Goal: Check status: Check status

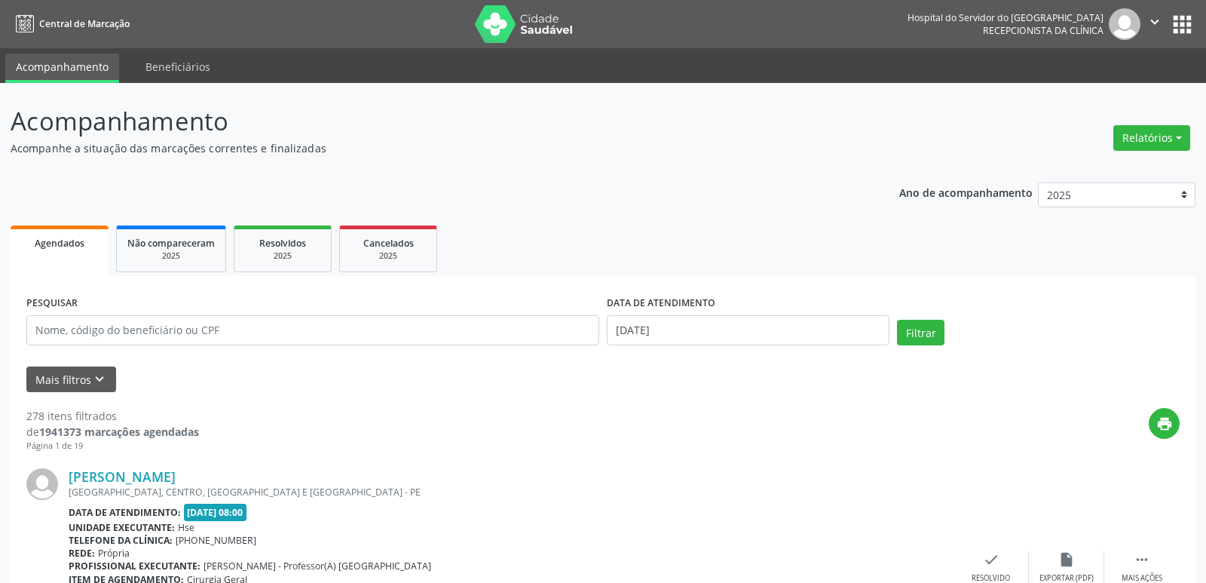
select select "9"
click at [632, 330] on input "[DATE]" at bounding box center [748, 330] width 283 height 30
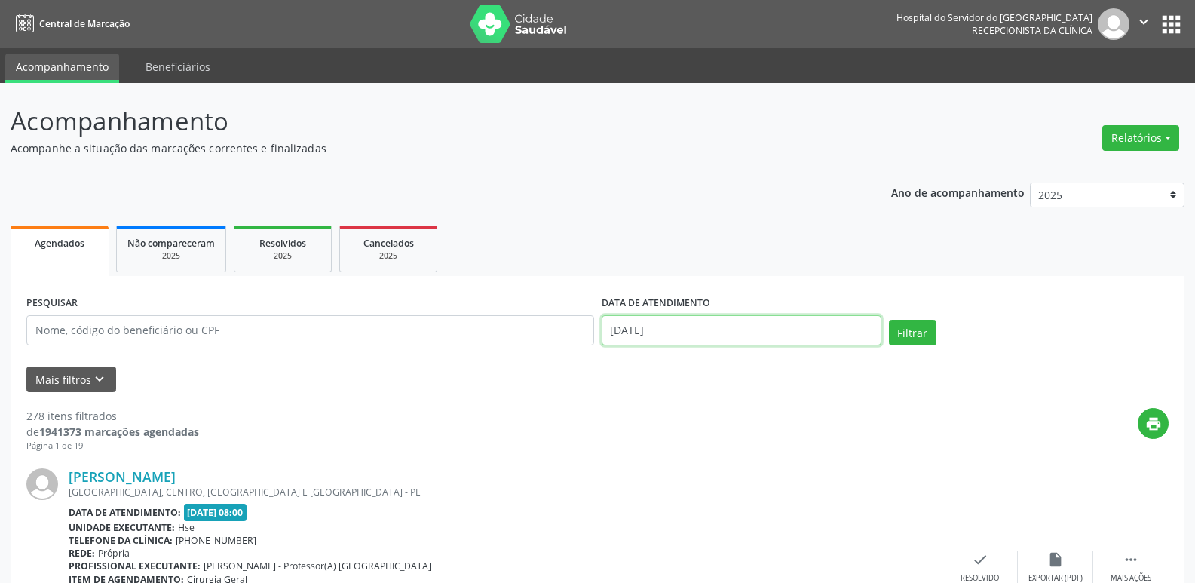
click at [632, 330] on input "[DATE]" at bounding box center [742, 330] width 280 height 30
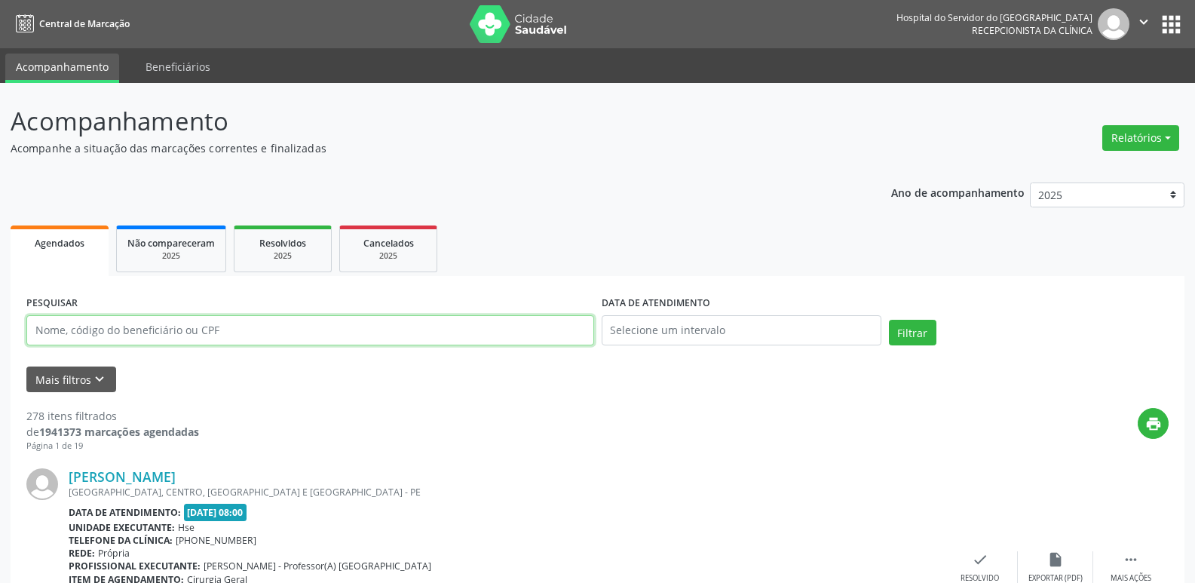
click at [143, 332] on input "text" at bounding box center [310, 330] width 568 height 30
paste input "013.953.054-12"
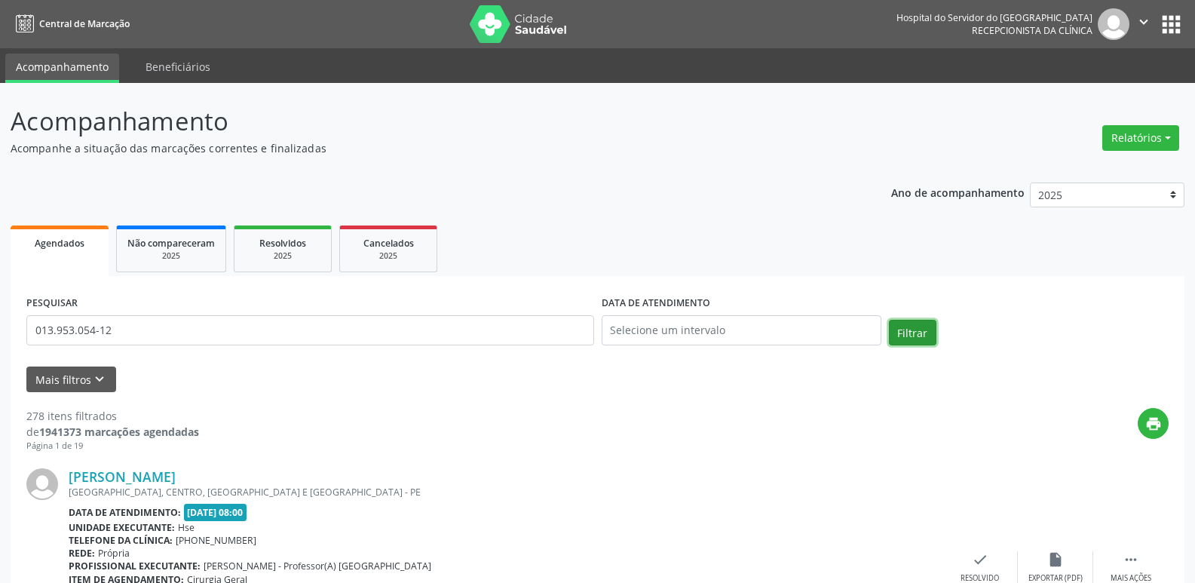
click at [914, 338] on button "Filtrar" at bounding box center [912, 333] width 47 height 26
click at [176, 478] on link "[PERSON_NAME]" at bounding box center [122, 476] width 107 height 17
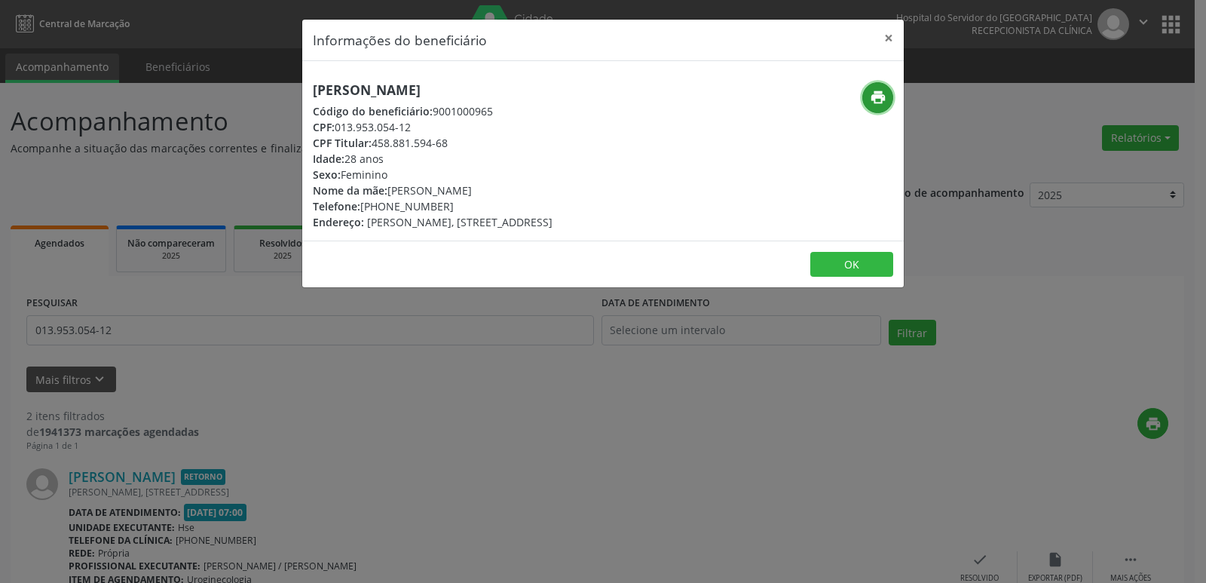
click at [872, 100] on icon "print" at bounding box center [878, 97] width 17 height 17
click at [889, 40] on button "×" at bounding box center [889, 38] width 30 height 37
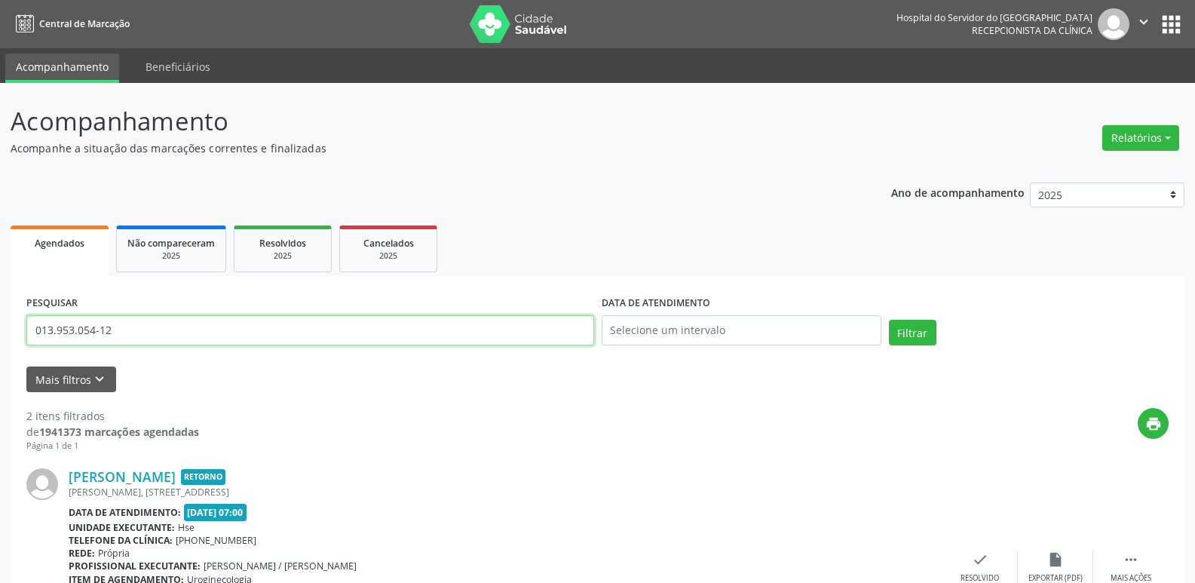
click at [152, 329] on input "013.953.054-12" at bounding box center [310, 330] width 568 height 30
paste input "30.631.124-0"
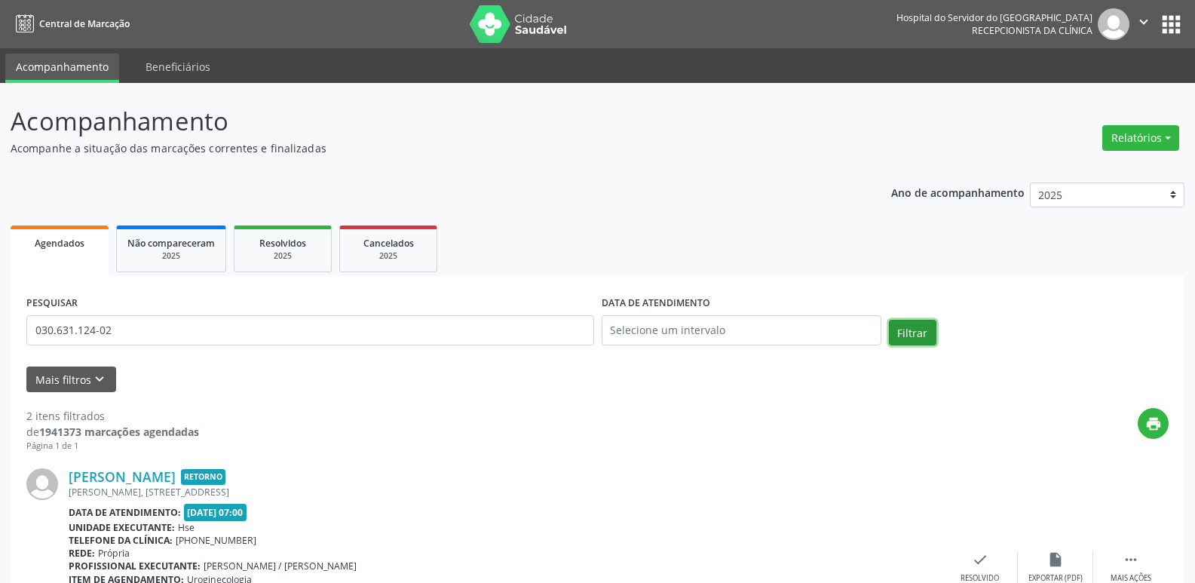
click at [919, 330] on button "Filtrar" at bounding box center [912, 333] width 47 height 26
click at [177, 478] on link "Silvaneide [PERSON_NAME]" at bounding box center [157, 476] width 176 height 17
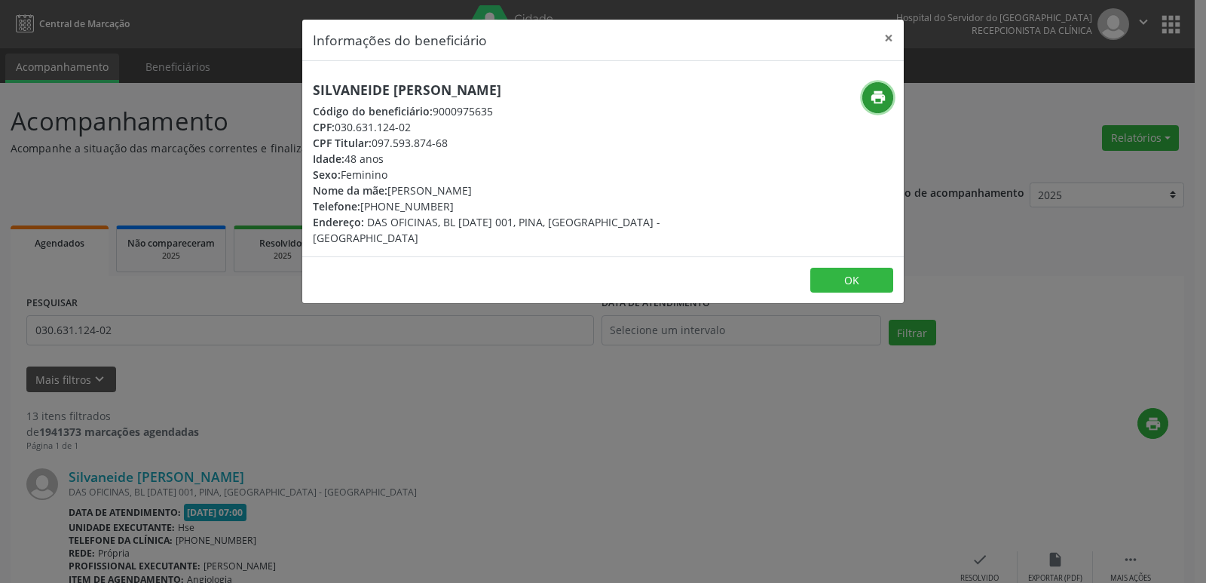
click at [880, 93] on icon "print" at bounding box center [878, 97] width 17 height 17
click at [885, 39] on button "×" at bounding box center [889, 38] width 30 height 37
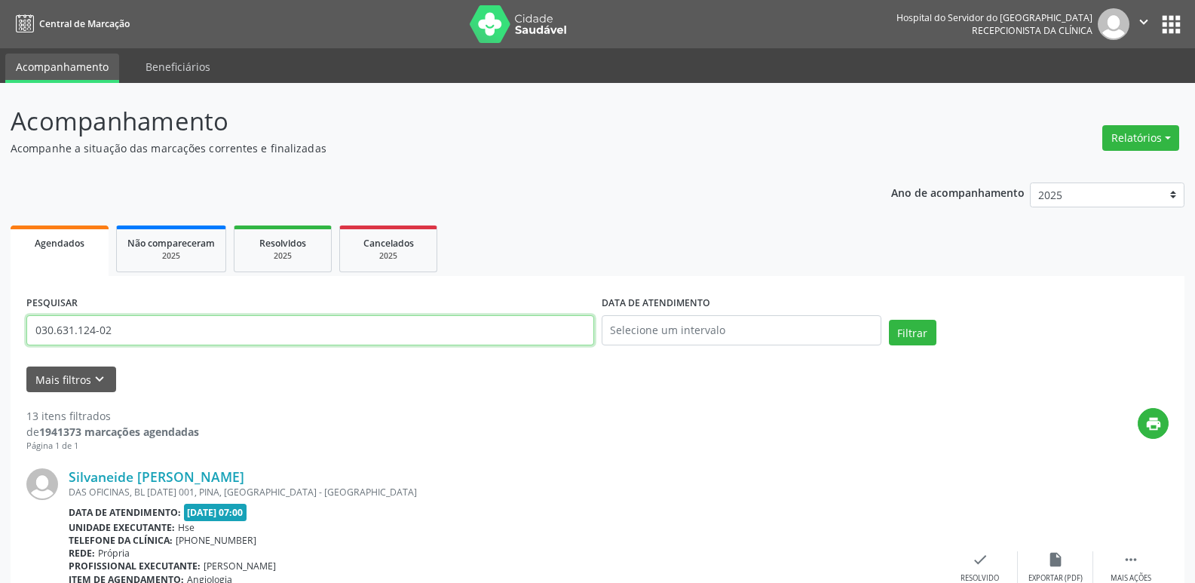
click at [118, 334] on input "030.631.124-02" at bounding box center [310, 330] width 568 height 30
paste input "126.496.474-93"
click at [922, 336] on button "Filtrar" at bounding box center [912, 333] width 47 height 26
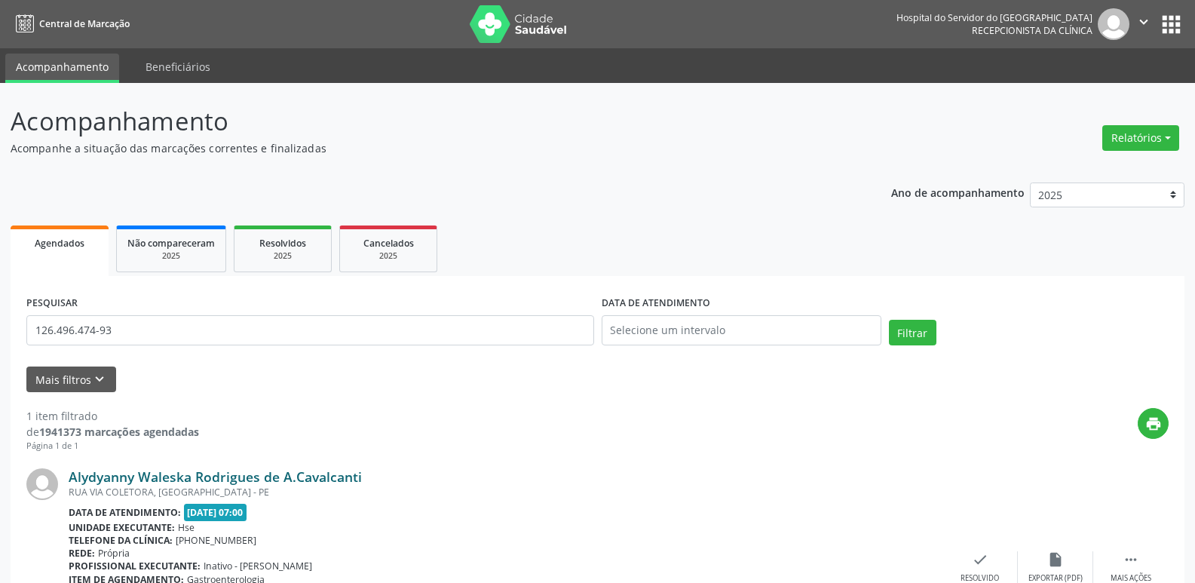
click at [164, 473] on link "Alydyanny Waleska Rodrigues de A.Cavalcanti" at bounding box center [215, 476] width 293 height 17
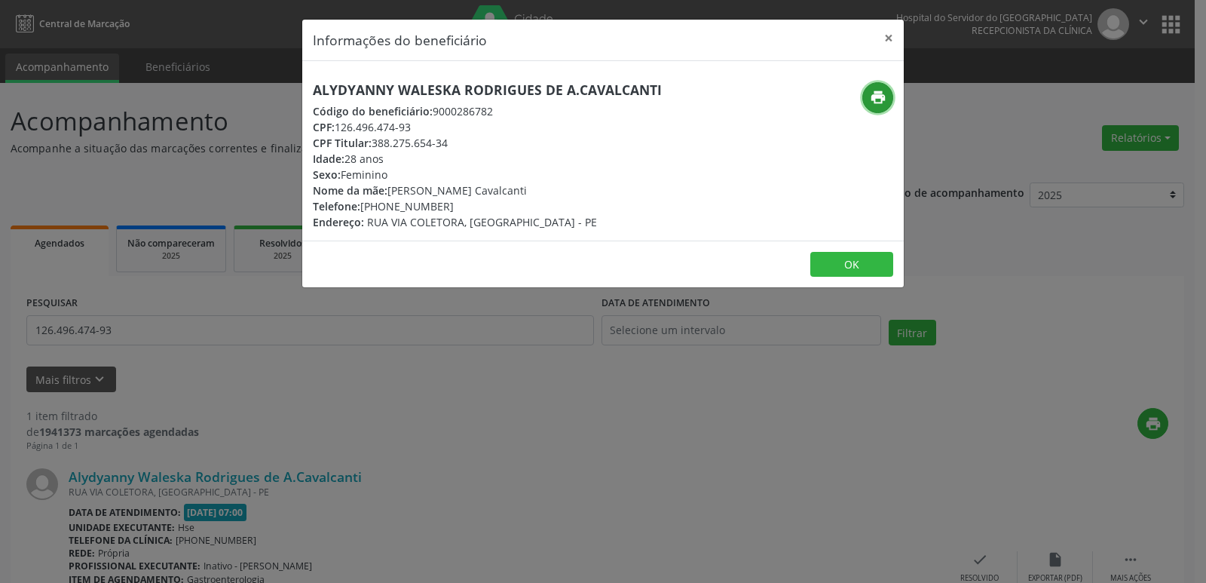
click at [886, 100] on button "print" at bounding box center [877, 97] width 31 height 31
click at [887, 38] on button "×" at bounding box center [889, 38] width 30 height 37
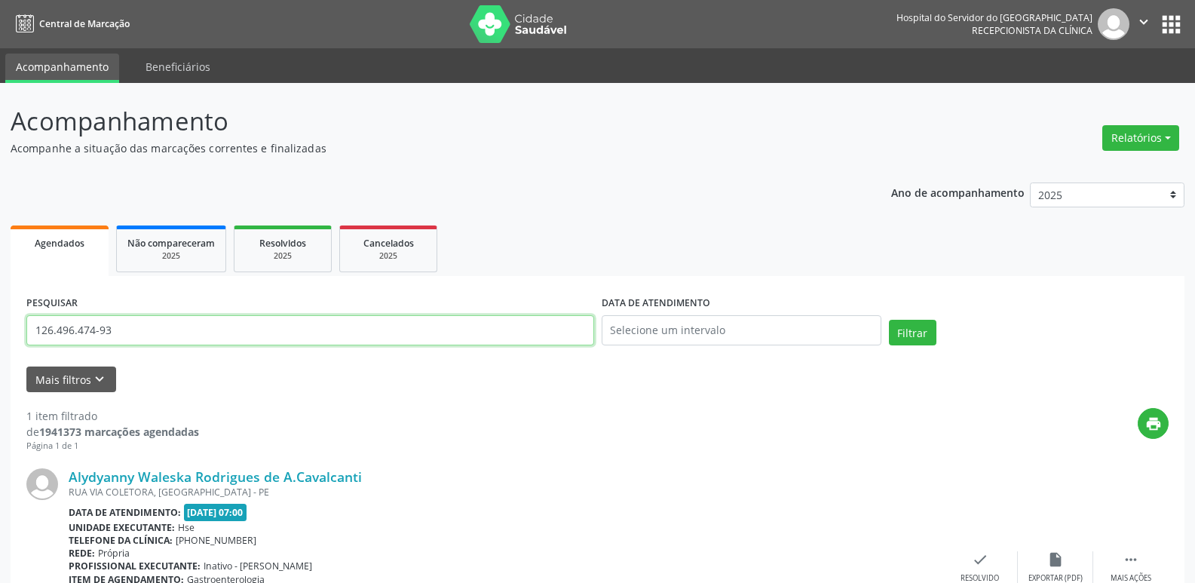
click at [118, 320] on input "126.496.474-93" at bounding box center [310, 330] width 568 height 30
click at [120, 320] on input "126.496.474-93" at bounding box center [310, 330] width 568 height 30
paste input "69.412.764-87"
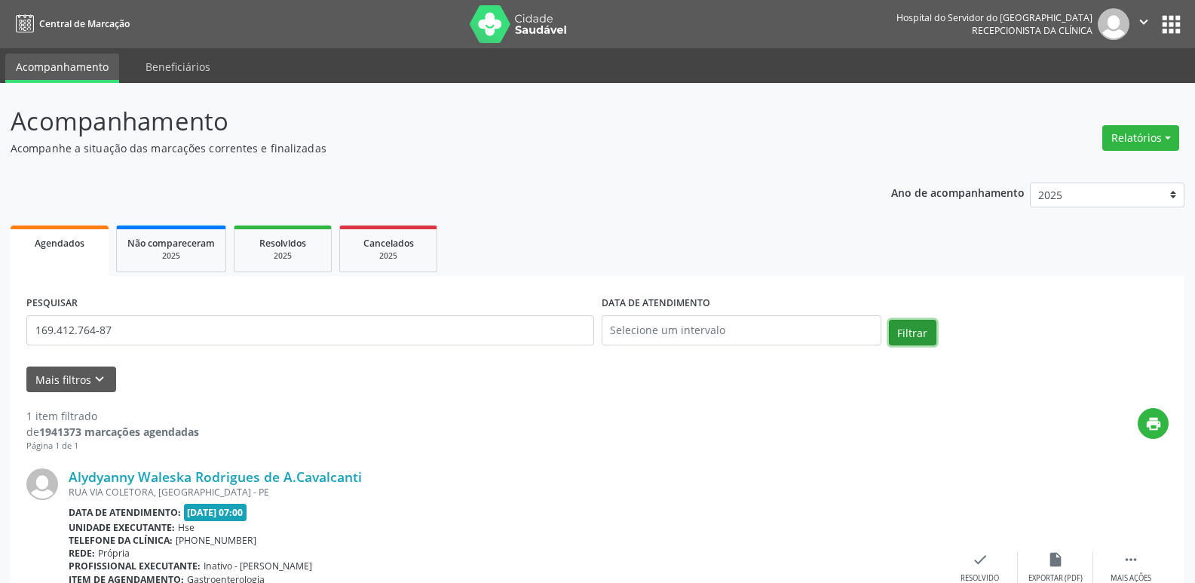
click at [922, 331] on button "Filtrar" at bounding box center [912, 333] width 47 height 26
click at [145, 476] on link "[PERSON_NAME] Leite" at bounding box center [140, 476] width 142 height 17
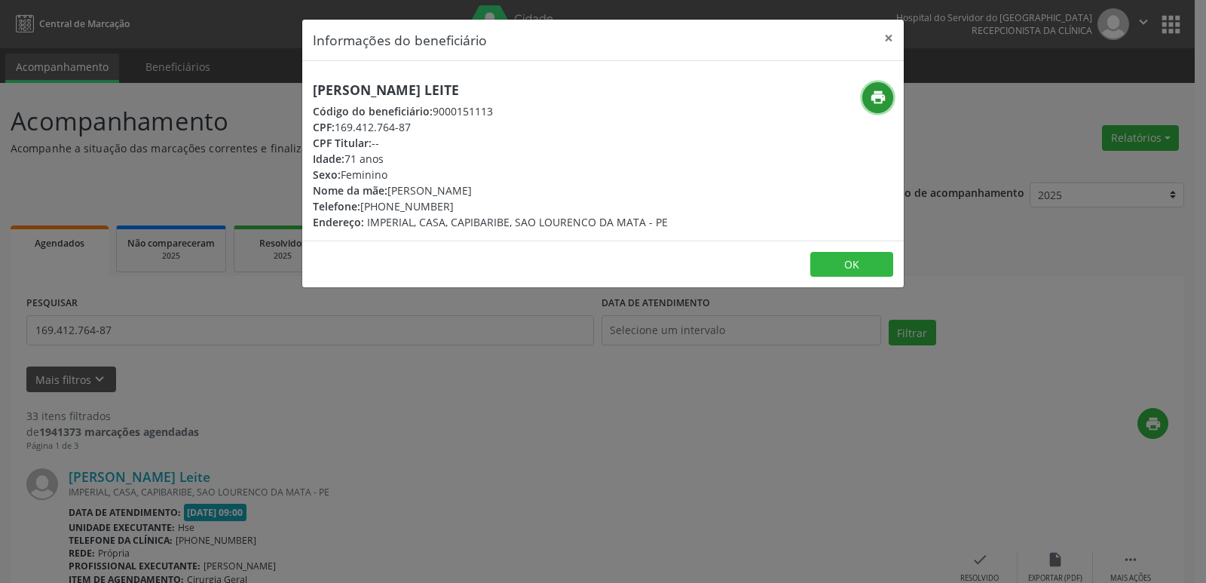
click at [871, 100] on icon "print" at bounding box center [878, 97] width 17 height 17
click at [889, 37] on button "×" at bounding box center [889, 38] width 30 height 37
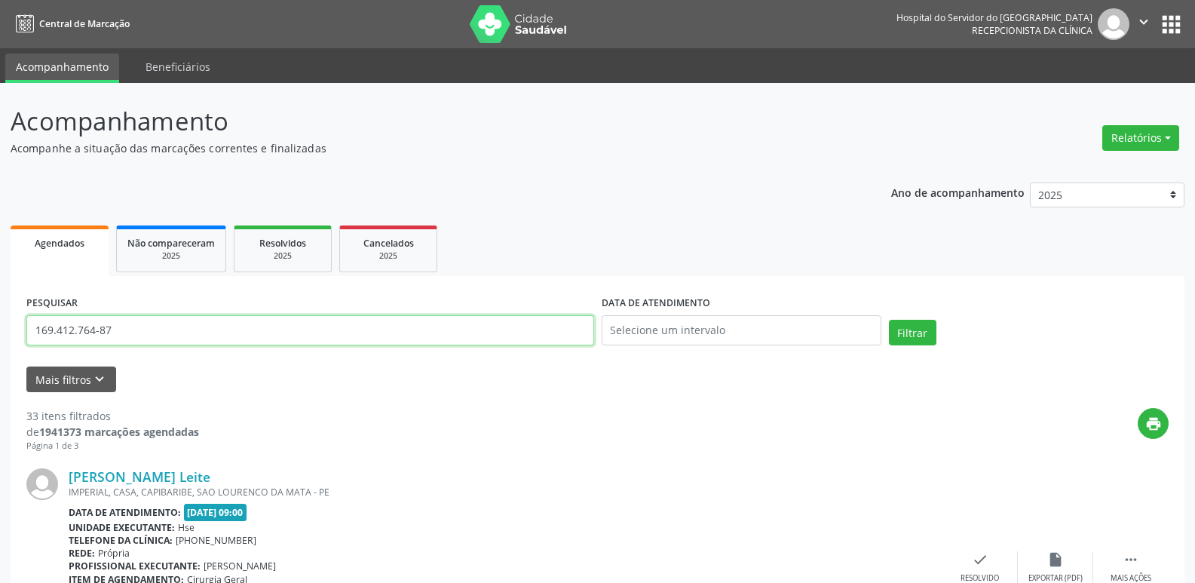
click at [132, 332] on input "169.412.764-87" at bounding box center [310, 330] width 568 height 30
click at [131, 332] on input "169.412.764-87" at bounding box center [310, 330] width 568 height 30
click at [169, 315] on input "169.412.764-87" at bounding box center [310, 330] width 568 height 30
click at [150, 326] on input "169.412.764-87" at bounding box center [310, 330] width 568 height 30
click at [149, 326] on input "169.412.764-87" at bounding box center [310, 330] width 568 height 30
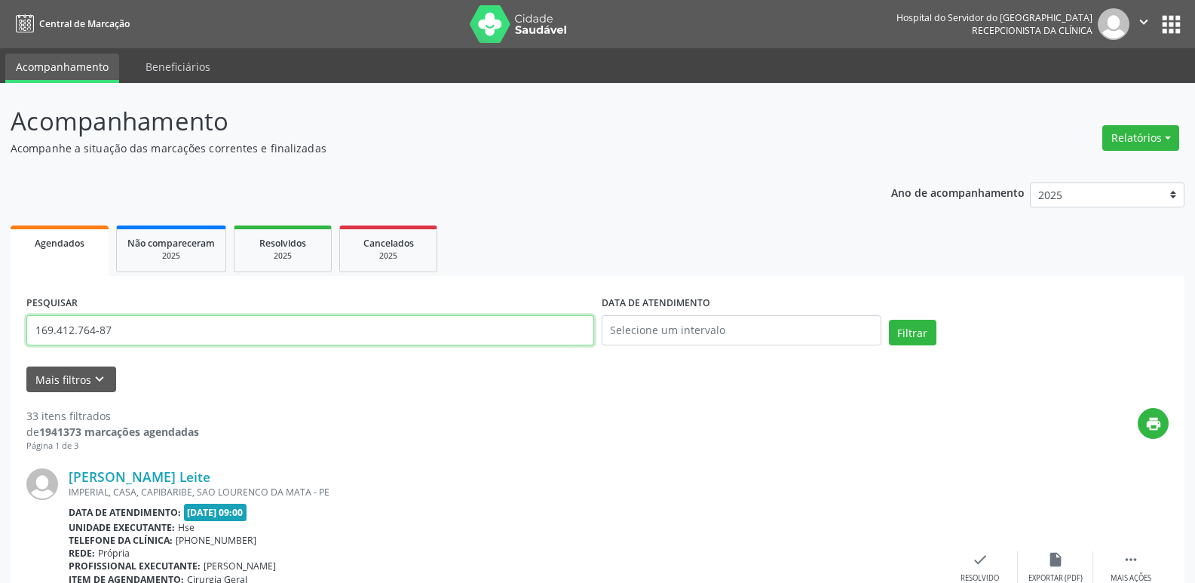
click at [149, 326] on input "169.412.764-87" at bounding box center [310, 330] width 568 height 30
paste input "470.621.344-49"
click at [930, 332] on button "Filtrar" at bounding box center [912, 333] width 47 height 26
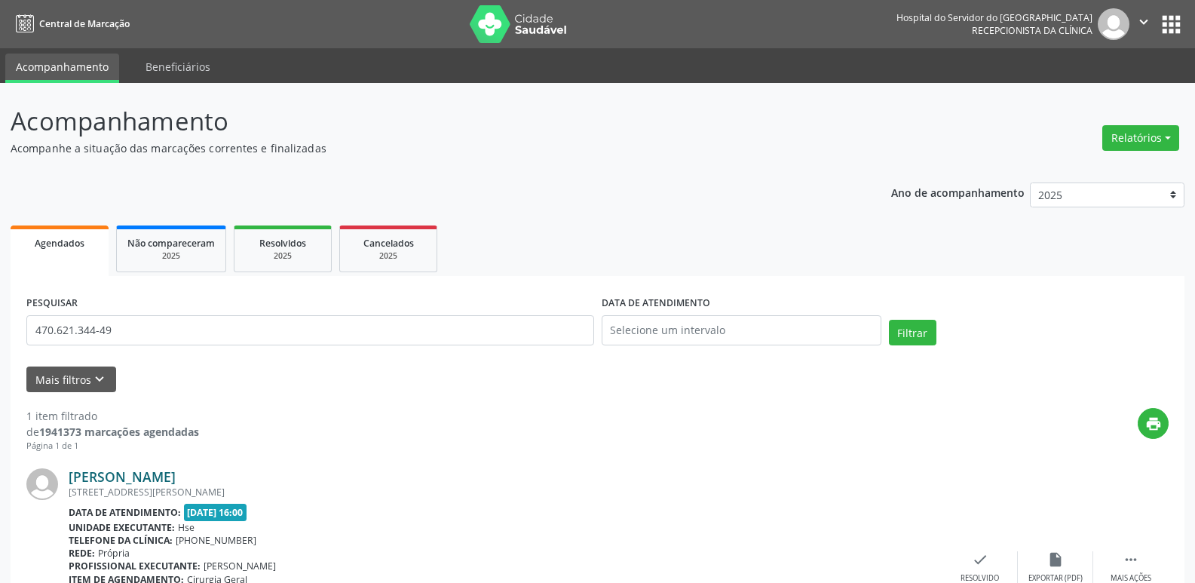
click at [149, 473] on link "[PERSON_NAME]" at bounding box center [122, 476] width 107 height 17
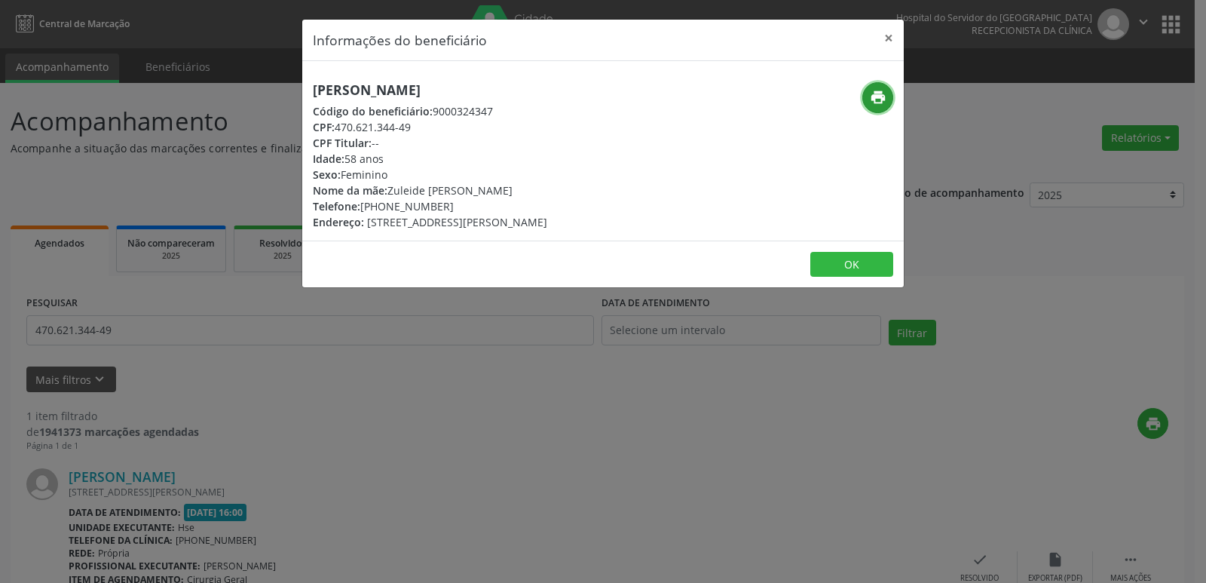
click at [883, 97] on icon "print" at bounding box center [878, 97] width 17 height 17
click at [893, 36] on button "×" at bounding box center [889, 38] width 30 height 37
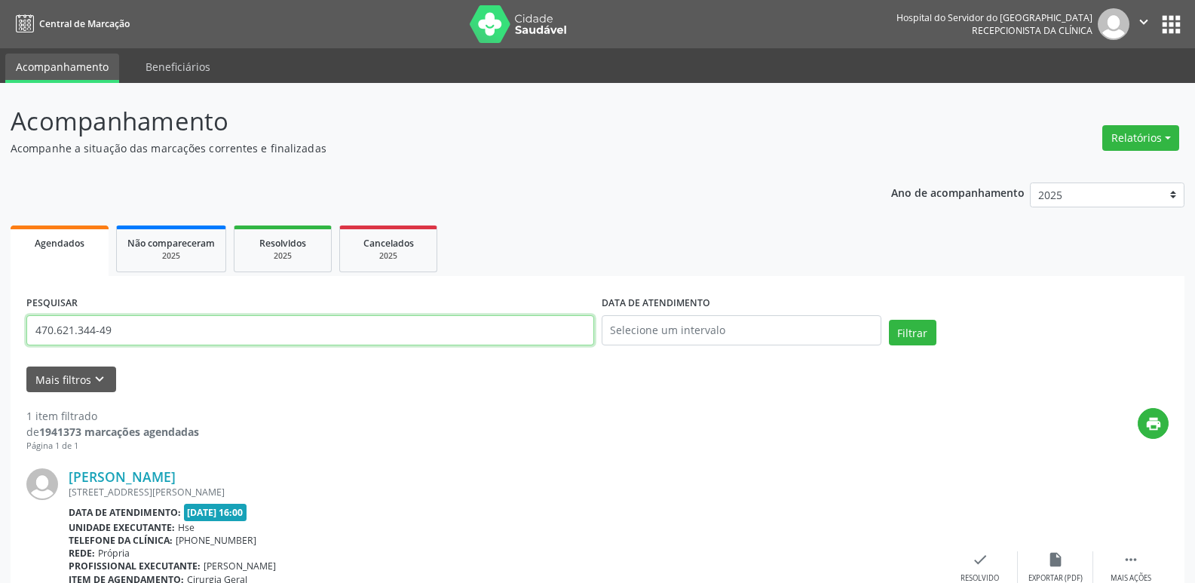
click at [115, 330] on input "470.621.344-49" at bounding box center [310, 330] width 568 height 30
click at [116, 330] on input "470.621.344-49" at bounding box center [310, 330] width 568 height 30
paste input "051.790.034-31"
click at [917, 326] on button "Filtrar" at bounding box center [912, 333] width 47 height 26
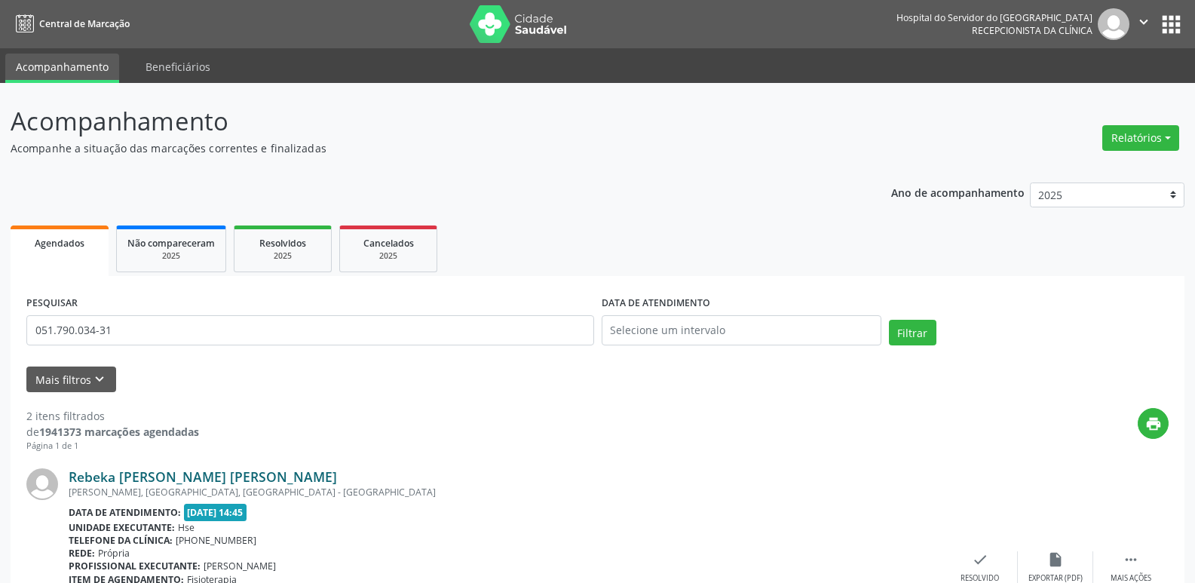
click at [171, 477] on link "Rebeka [PERSON_NAME] [PERSON_NAME]" at bounding box center [203, 476] width 268 height 17
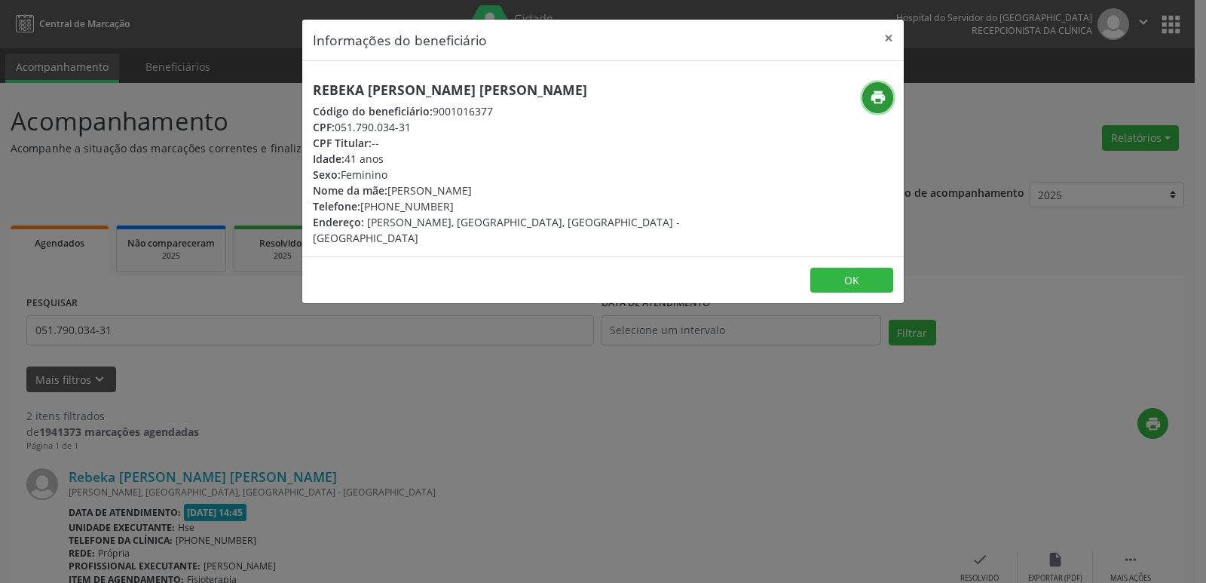
click at [880, 97] on icon "print" at bounding box center [878, 97] width 17 height 17
click at [890, 32] on button "×" at bounding box center [889, 38] width 30 height 37
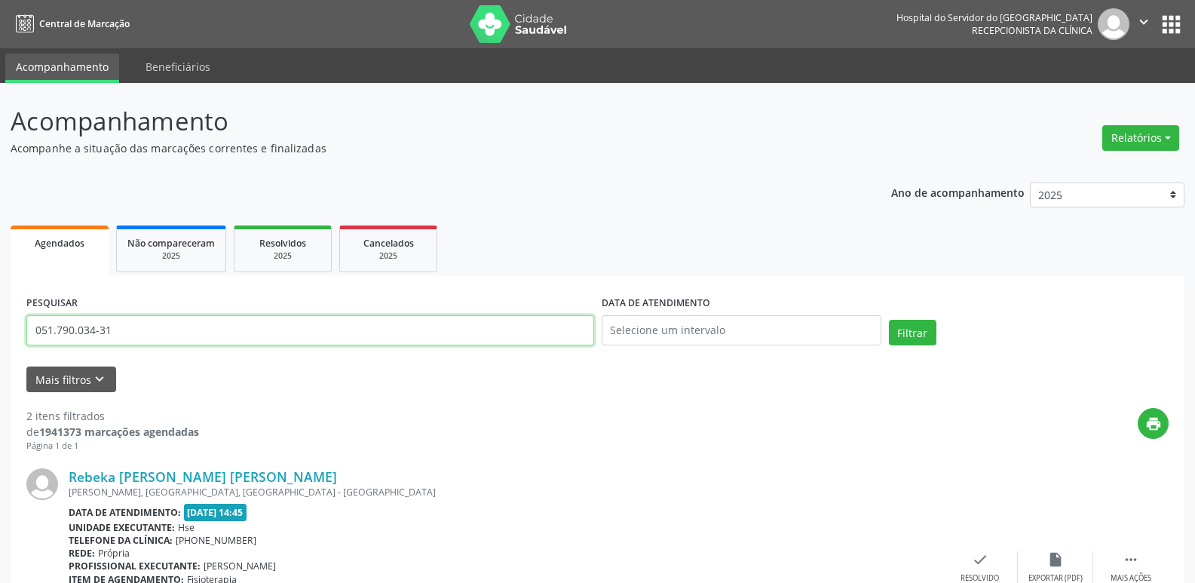
click at [125, 323] on input "051.790.034-31" at bounding box center [310, 330] width 568 height 30
click at [124, 331] on input "051.790.034-31" at bounding box center [310, 330] width 568 height 30
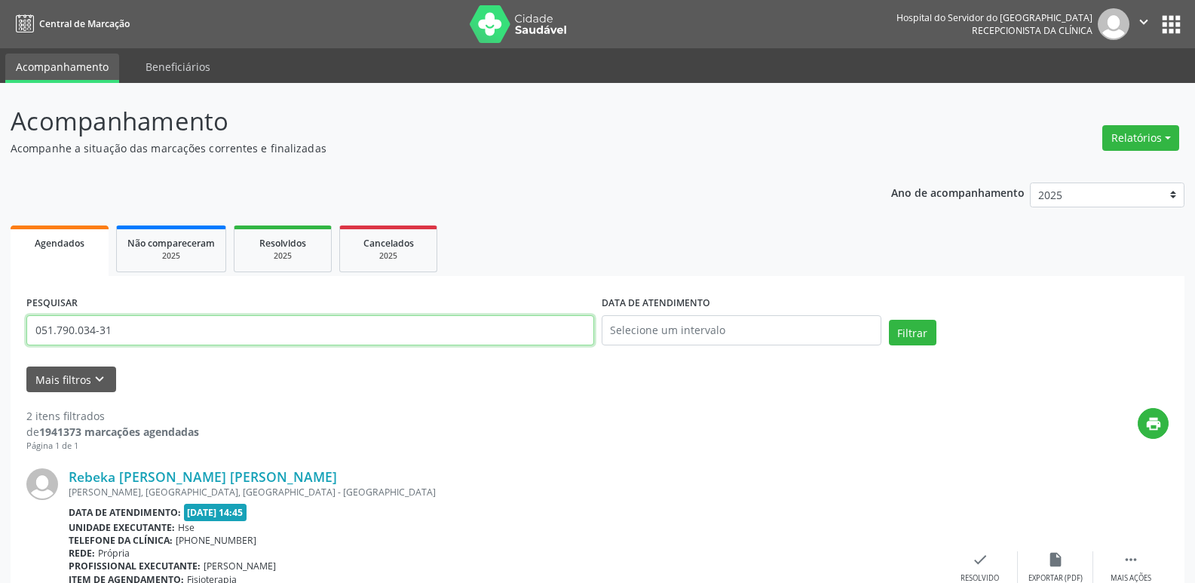
paste input "438.570.784-72"
click at [902, 326] on button "Filtrar" at bounding box center [912, 333] width 47 height 26
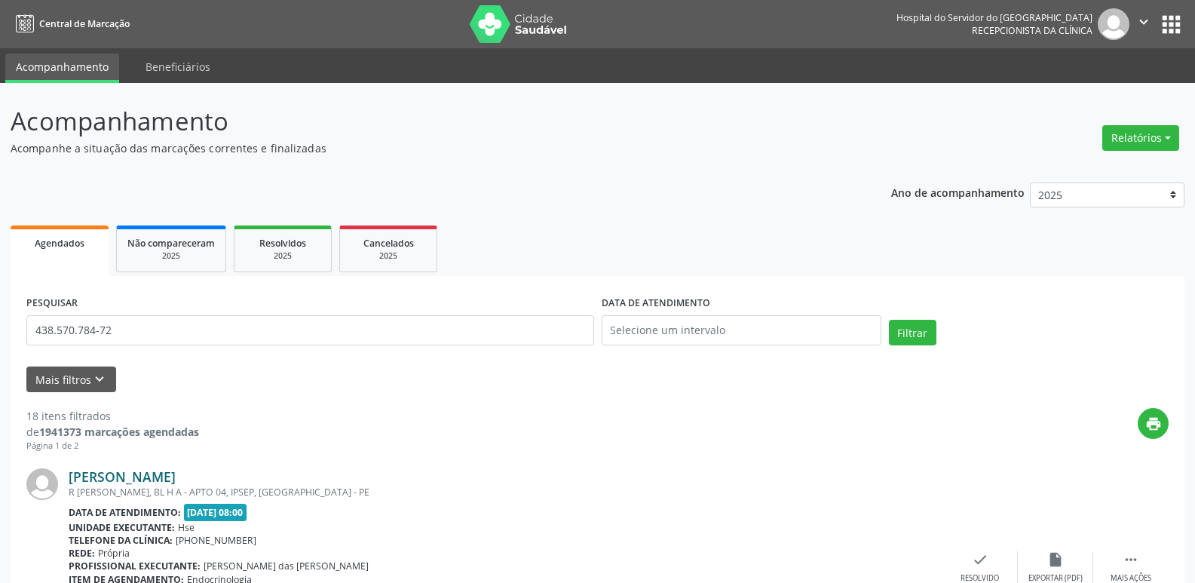
click at [174, 473] on link "[PERSON_NAME]" at bounding box center [122, 476] width 107 height 17
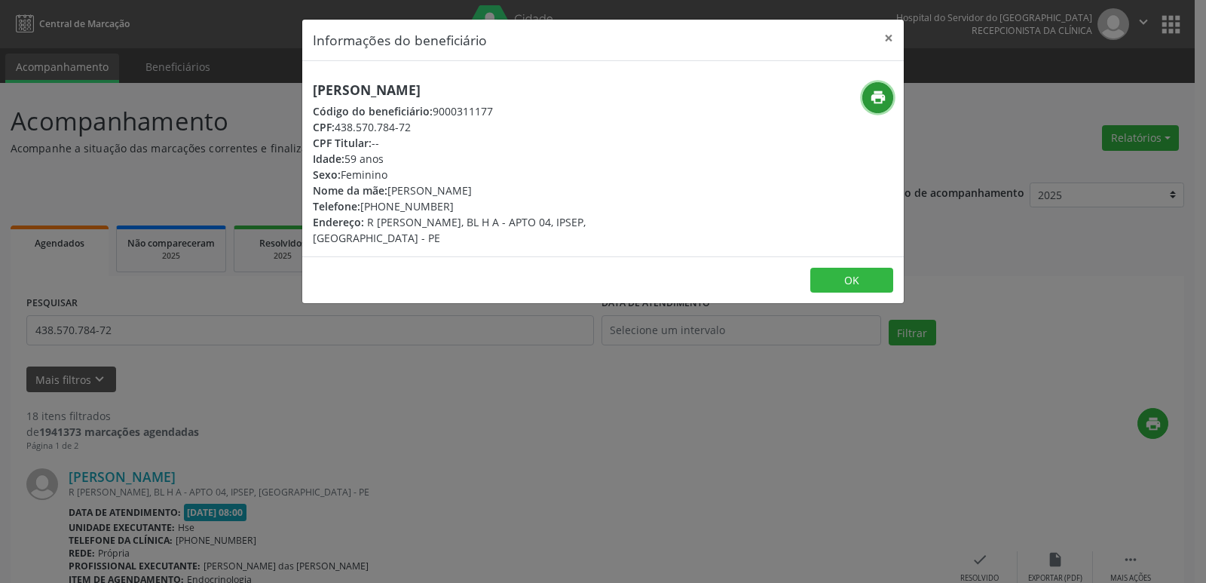
click at [874, 98] on icon "print" at bounding box center [878, 97] width 17 height 17
click at [891, 40] on button "×" at bounding box center [889, 38] width 30 height 37
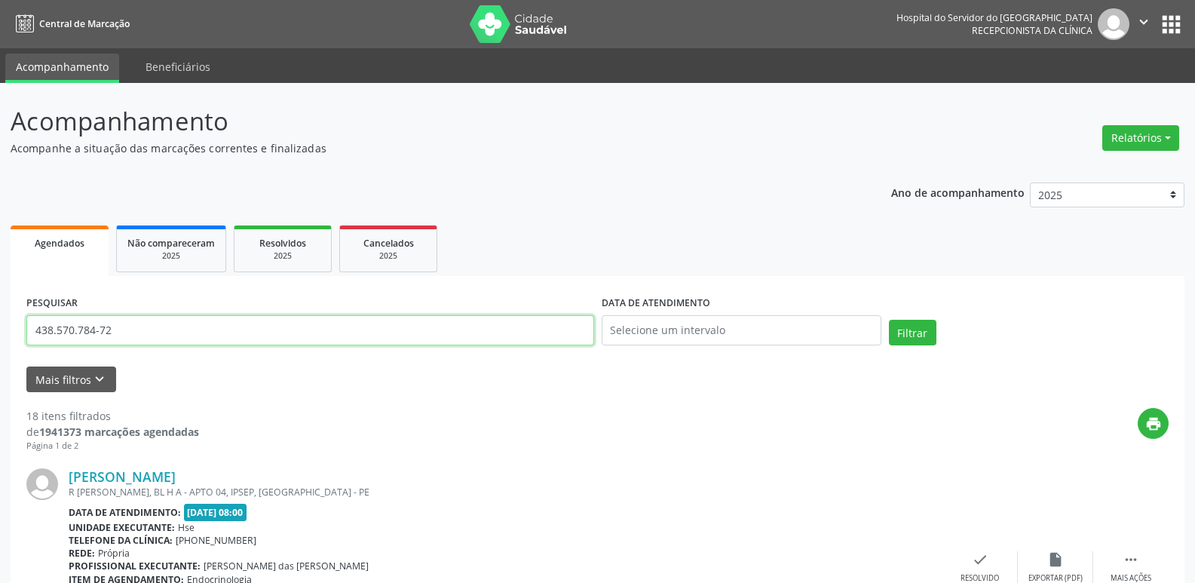
click at [141, 337] on input "438.570.784-72" at bounding box center [310, 330] width 568 height 30
paste input "342.679.994-49"
click at [905, 337] on button "Filtrar" at bounding box center [912, 333] width 47 height 26
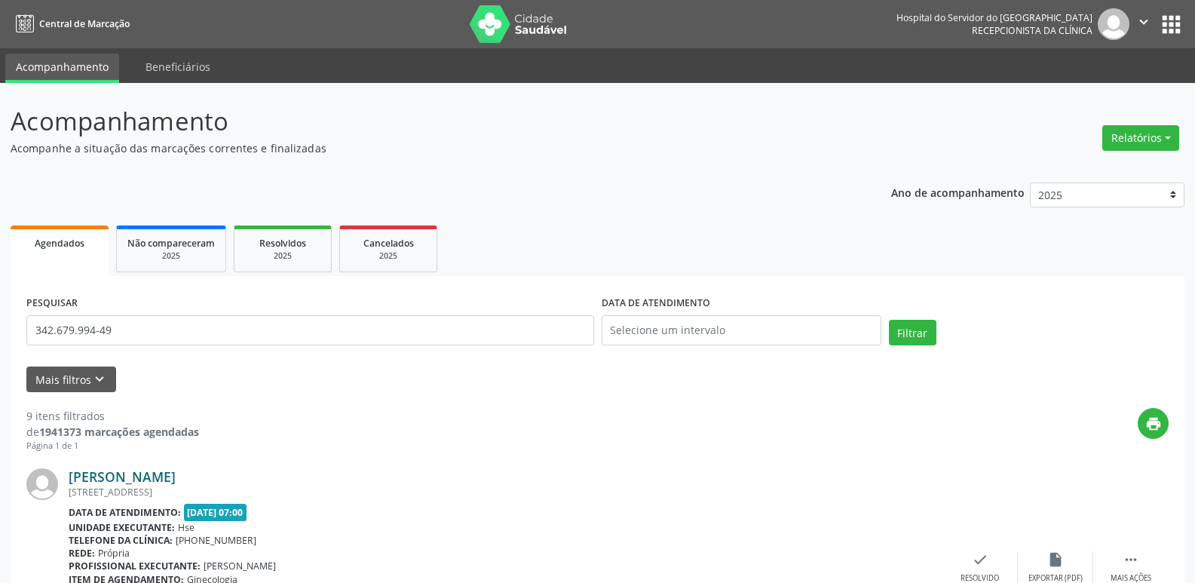
click at [147, 478] on link "[PERSON_NAME]" at bounding box center [122, 476] width 107 height 17
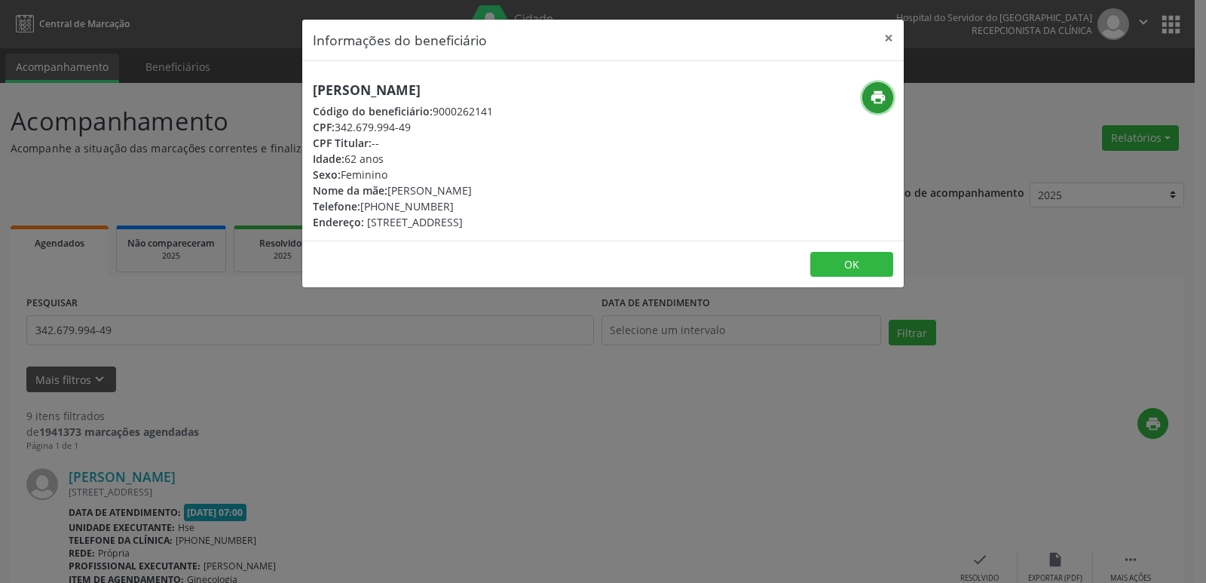
click at [865, 93] on button "print" at bounding box center [877, 97] width 31 height 31
click at [887, 41] on button "×" at bounding box center [889, 38] width 30 height 37
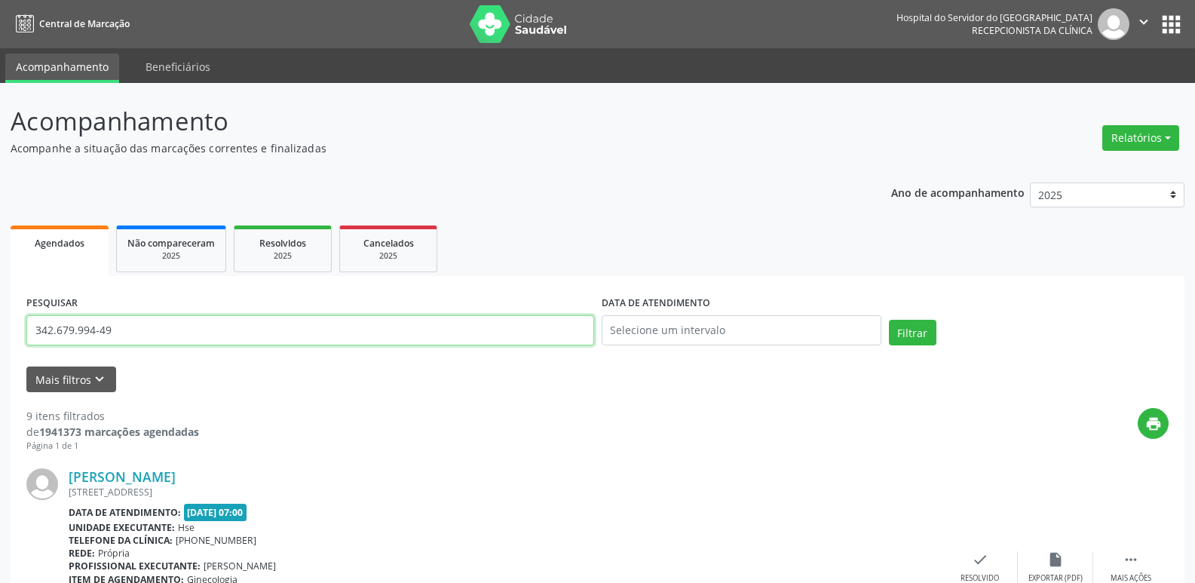
click at [121, 332] on input "342.679.994-49" at bounding box center [310, 330] width 568 height 30
paste input "041.759.444-51"
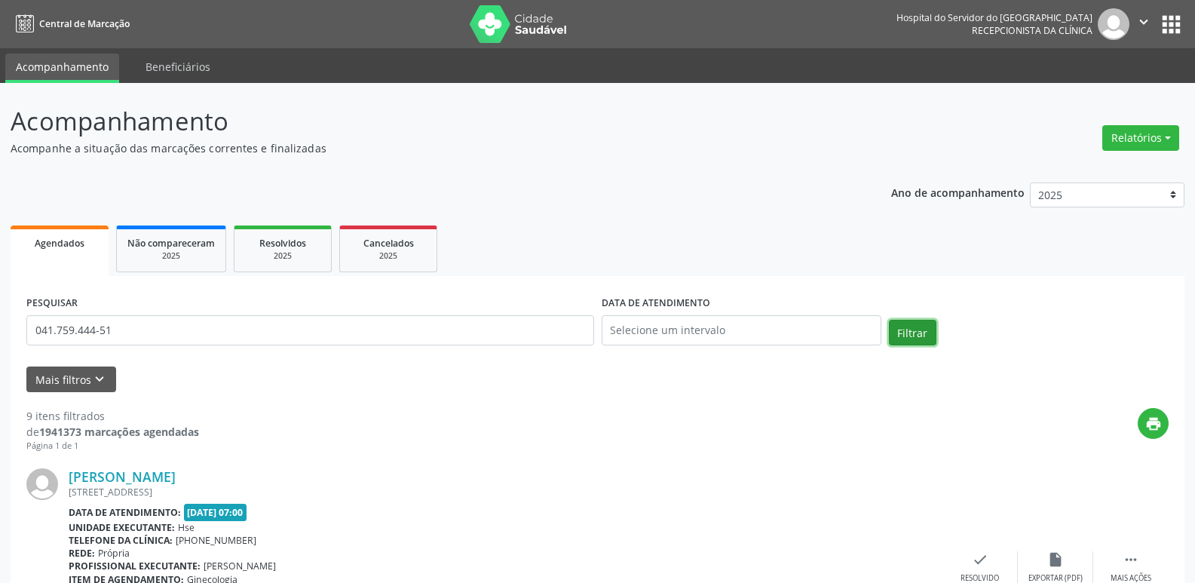
click at [920, 332] on button "Filtrar" at bounding box center [912, 333] width 47 height 26
click at [256, 478] on link "[PERSON_NAME] de Magalhaes" at bounding box center [168, 476] width 199 height 17
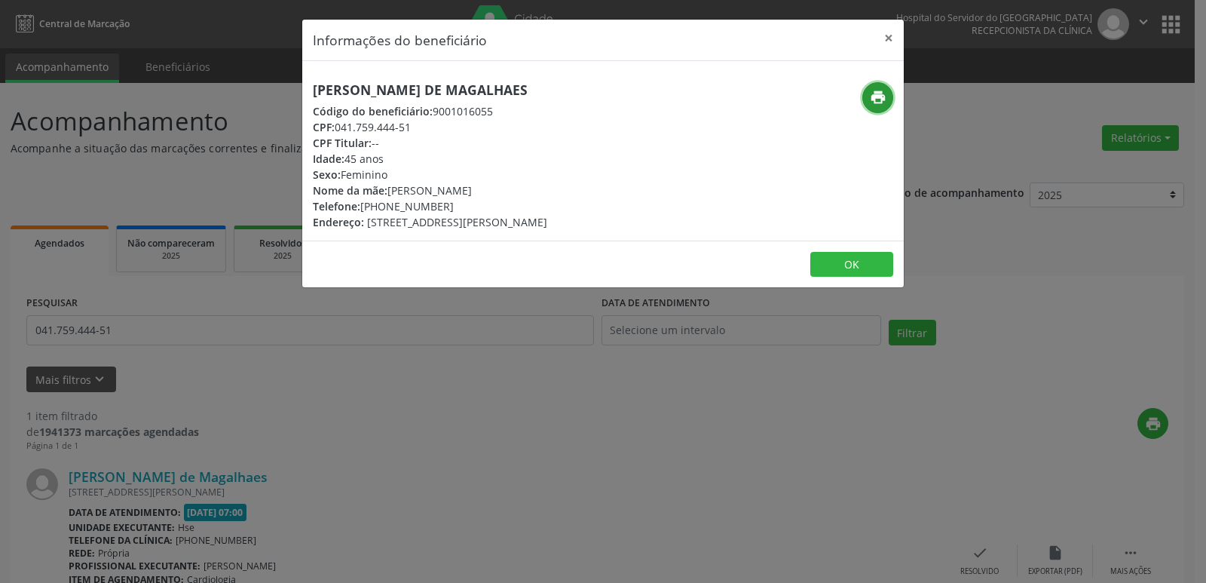
click at [879, 94] on icon "print" at bounding box center [878, 97] width 17 height 17
click at [888, 36] on button "×" at bounding box center [889, 38] width 30 height 37
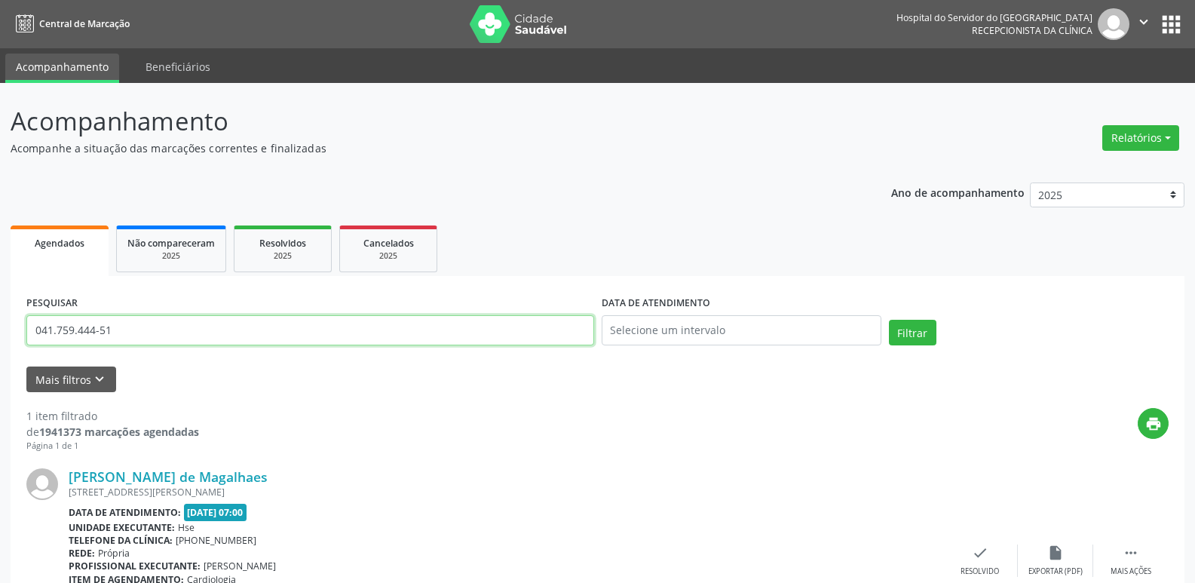
click at [130, 336] on input "041.759.444-51" at bounding box center [310, 330] width 568 height 30
click at [130, 334] on input "041.759.444-51" at bounding box center [310, 330] width 568 height 30
paste input "960.412.694-68"
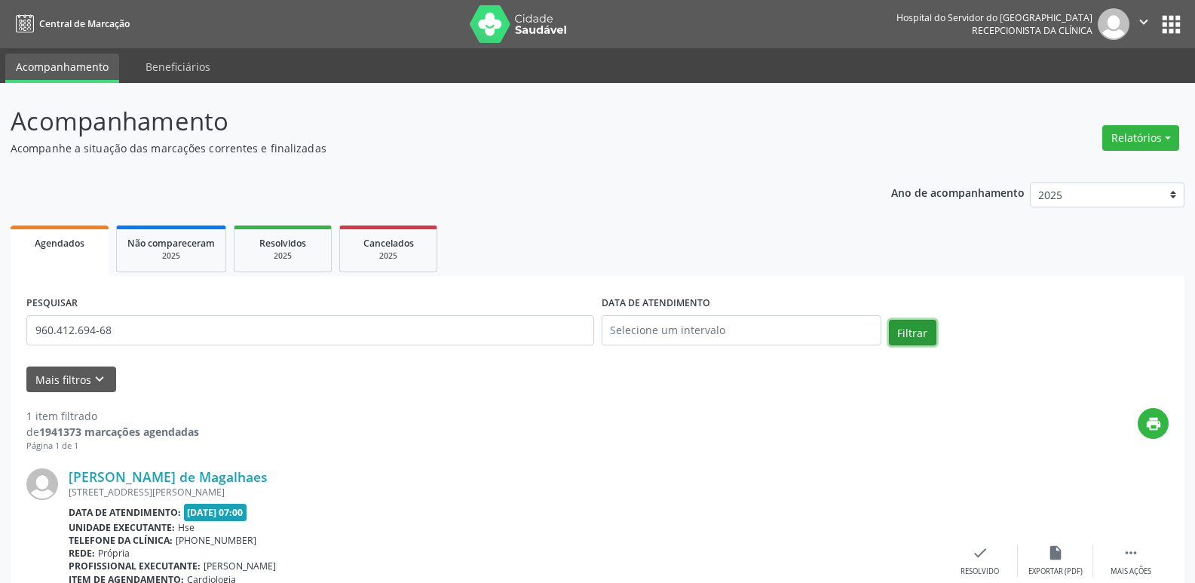
click at [902, 335] on button "Filtrar" at bounding box center [912, 333] width 47 height 26
click at [176, 479] on link "[PERSON_NAME]" at bounding box center [122, 476] width 107 height 17
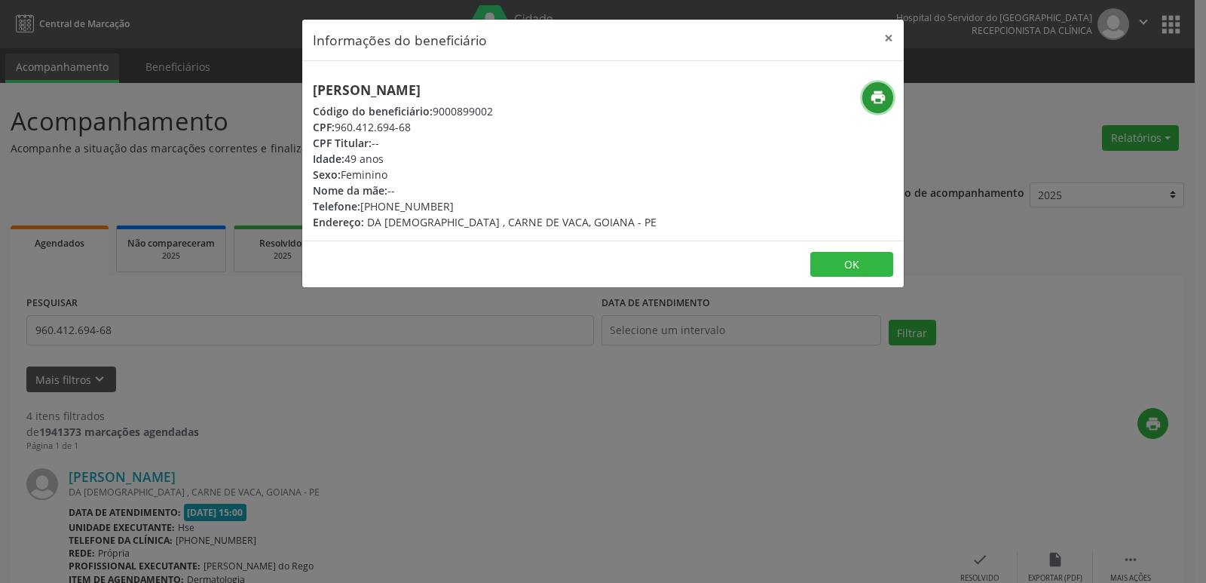
click at [874, 100] on icon "print" at bounding box center [878, 97] width 17 height 17
click at [886, 38] on button "×" at bounding box center [889, 38] width 30 height 37
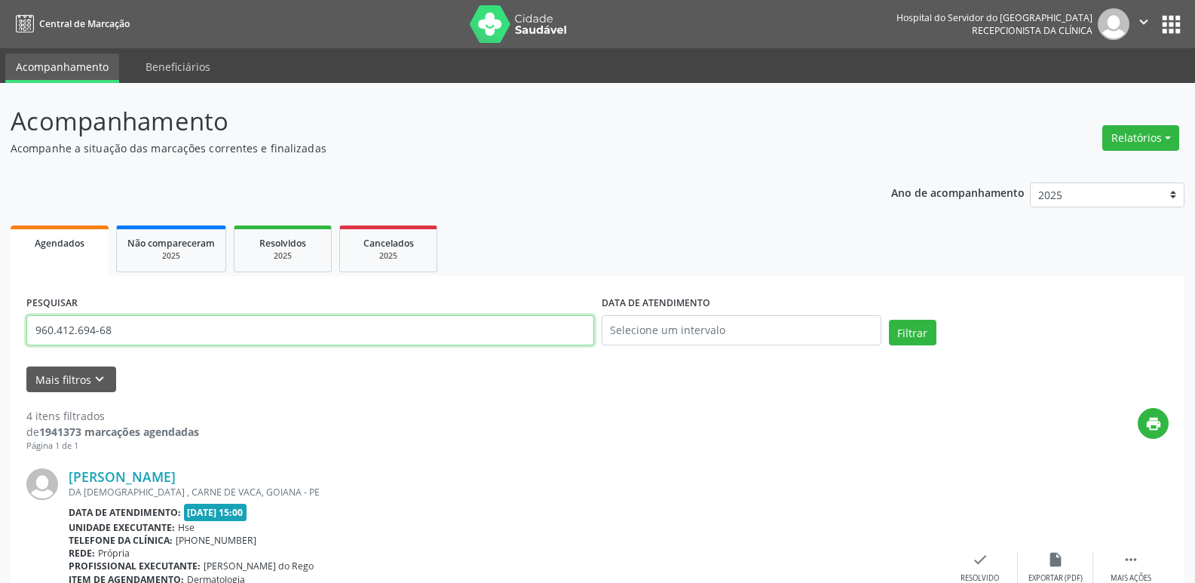
click at [118, 327] on input "960.412.694-68" at bounding box center [310, 330] width 568 height 30
paste input "557.050.304-87"
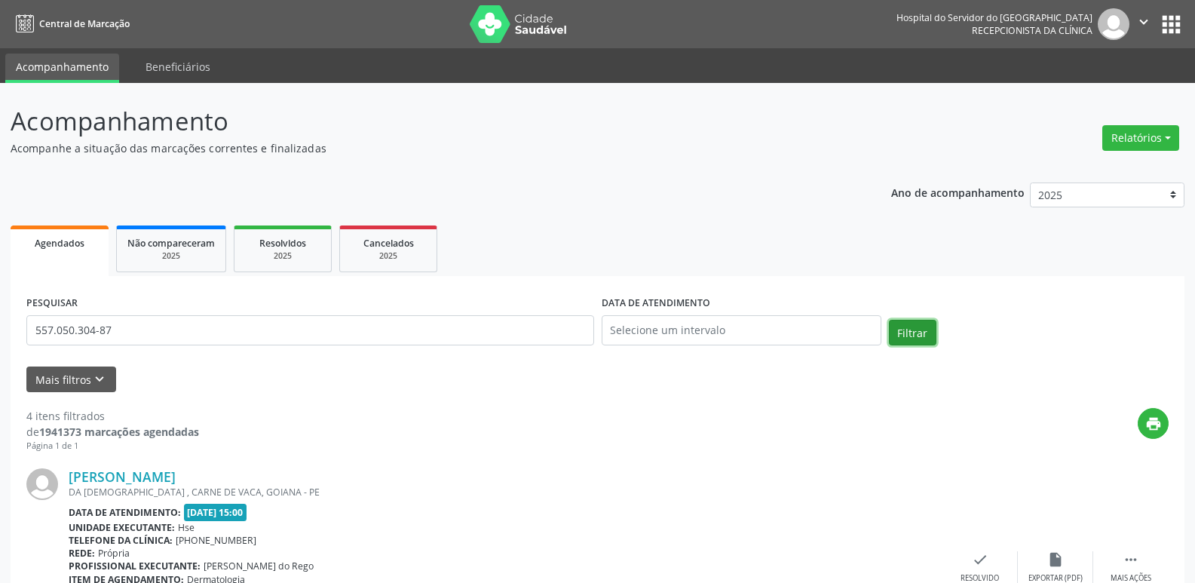
click at [908, 326] on button "Filtrar" at bounding box center [912, 333] width 47 height 26
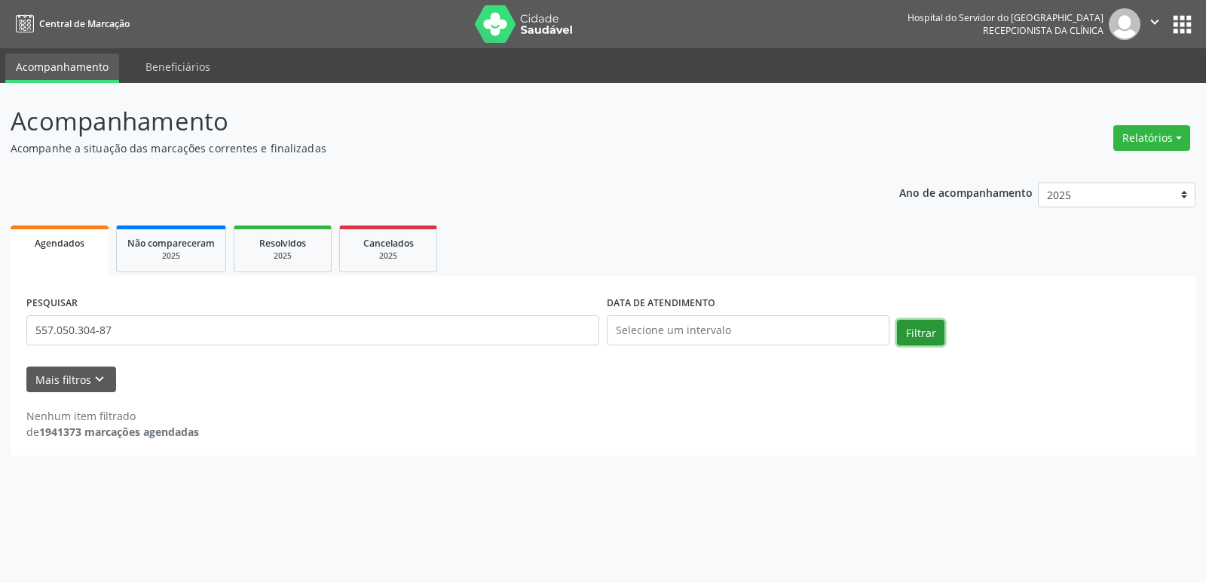
click at [907, 335] on button "Filtrar" at bounding box center [920, 333] width 47 height 26
click at [144, 320] on input "557.050.304-87" at bounding box center [312, 330] width 573 height 30
click at [142, 323] on input "557.050.304-87" at bounding box center [312, 330] width 573 height 30
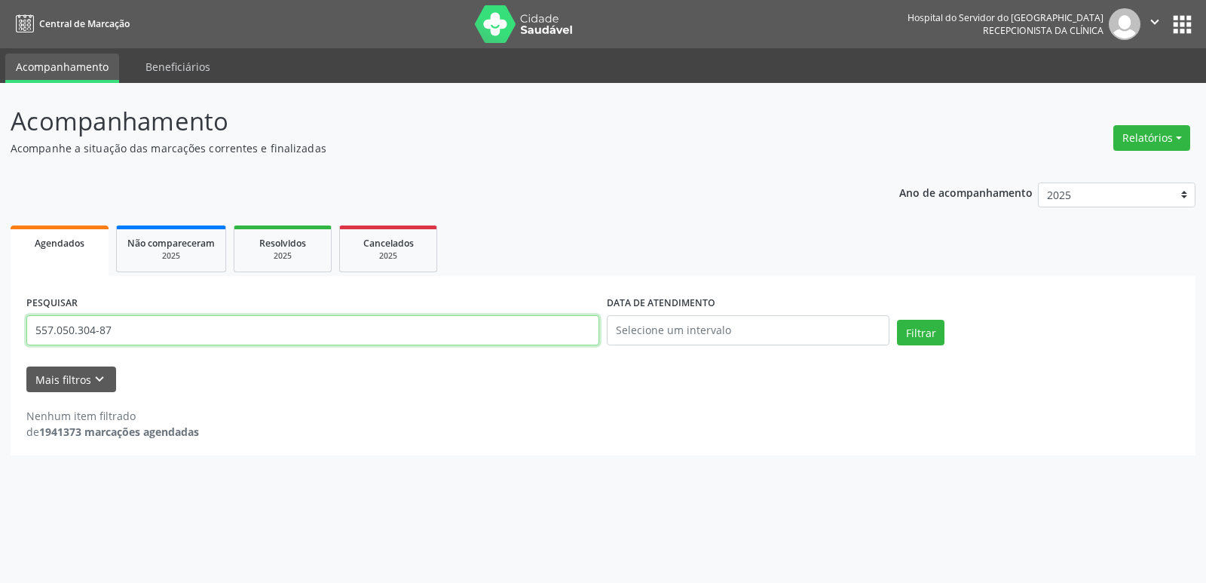
paste input "[PERSON_NAME]"
click at [925, 335] on button "Filtrar" at bounding box center [920, 333] width 47 height 26
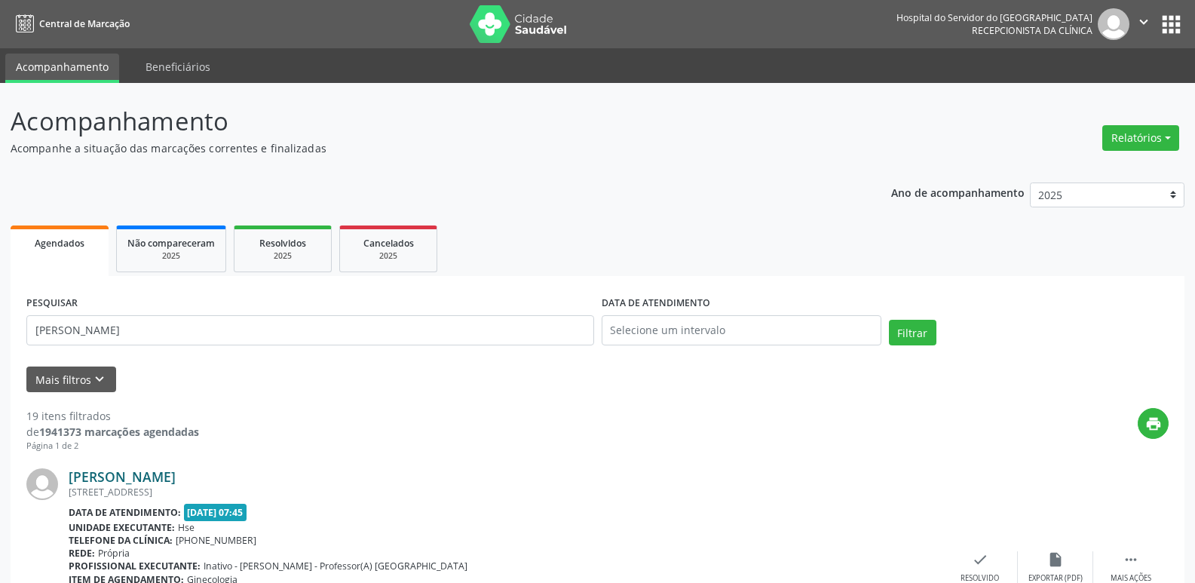
click at [128, 472] on link "[PERSON_NAME]" at bounding box center [122, 476] width 107 height 17
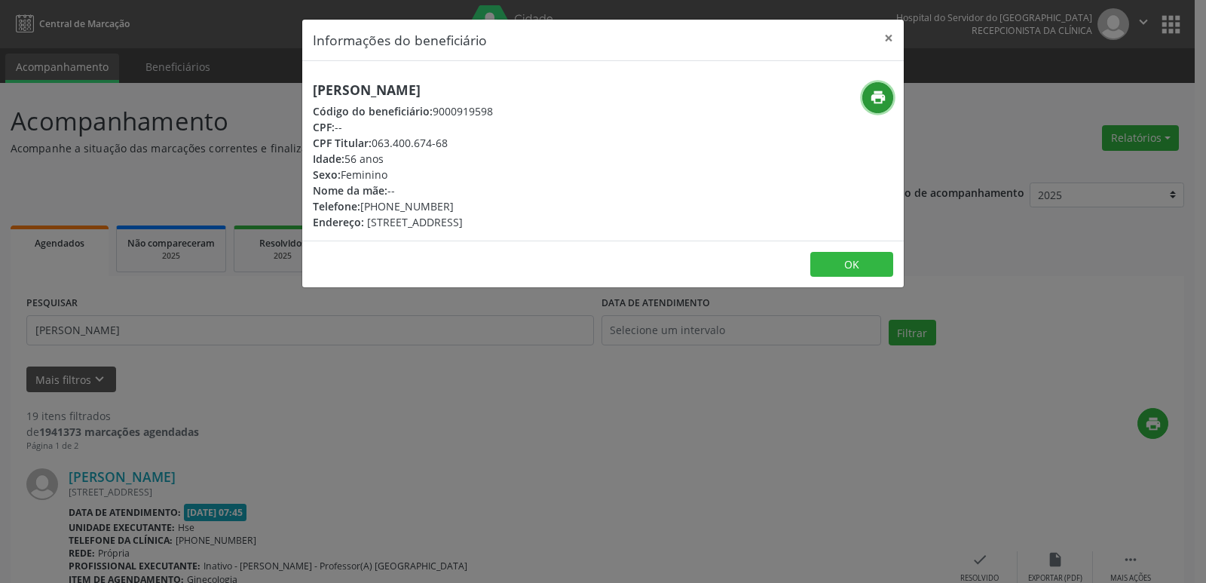
click at [880, 93] on icon "print" at bounding box center [878, 97] width 17 height 17
click at [888, 34] on button "×" at bounding box center [889, 38] width 30 height 37
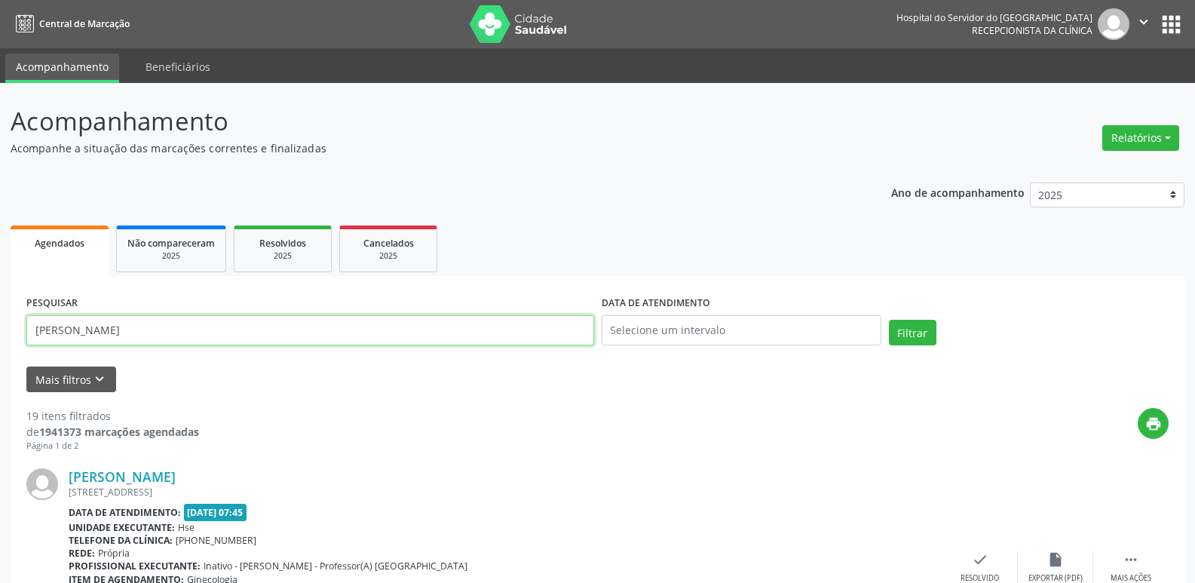
click at [229, 330] on input "[PERSON_NAME]" at bounding box center [310, 330] width 568 height 30
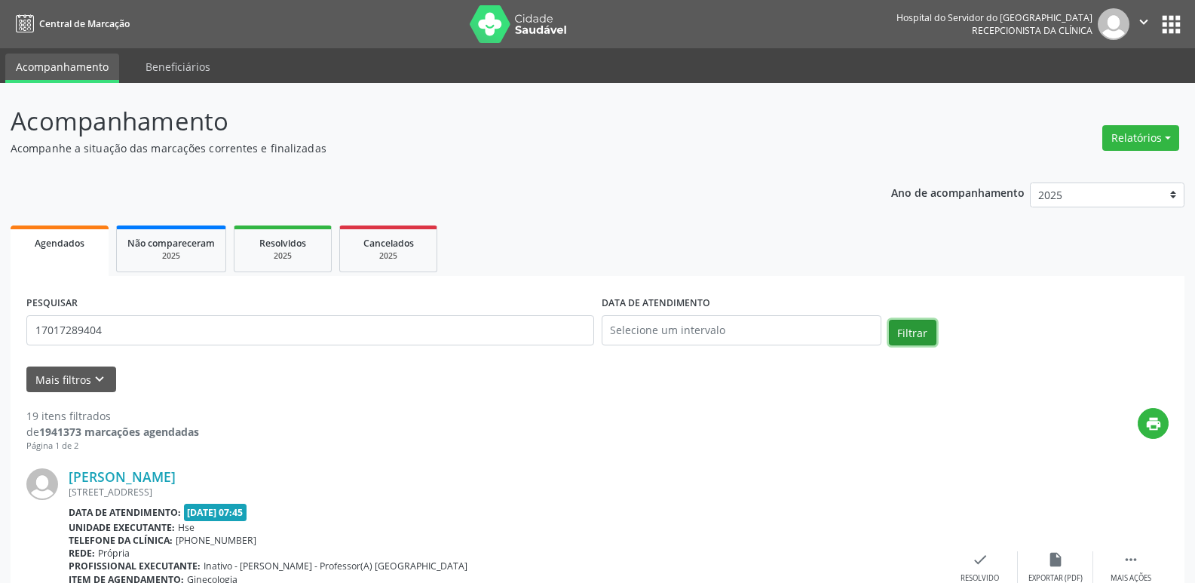
click at [927, 338] on button "Filtrar" at bounding box center [912, 333] width 47 height 26
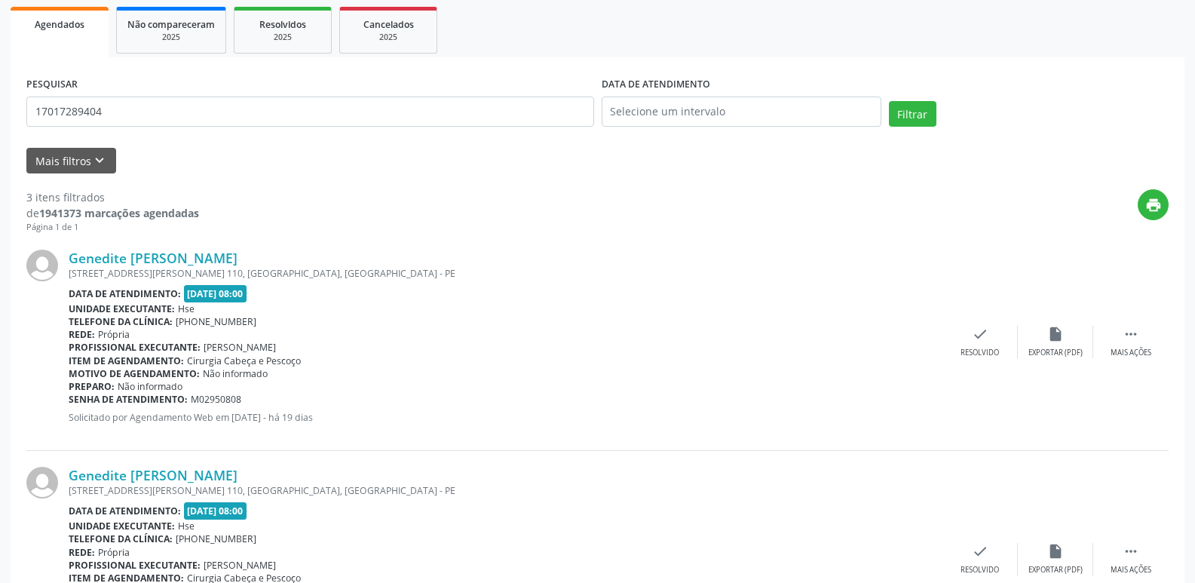
scroll to position [246, 0]
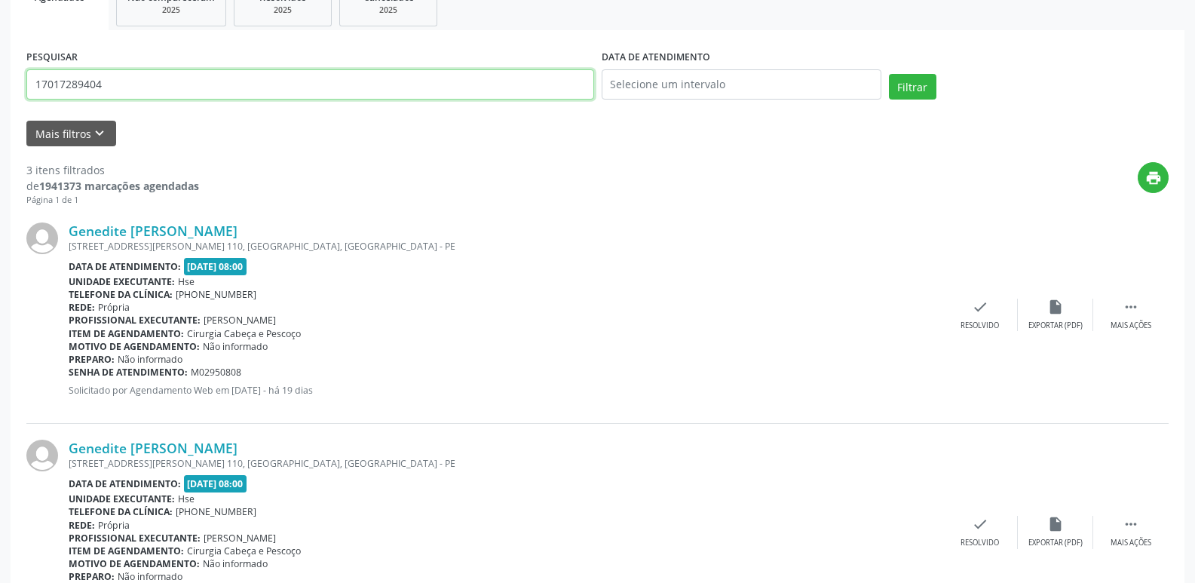
click at [137, 89] on input "17017289404" at bounding box center [310, 84] width 568 height 30
click at [135, 89] on input "17017289404" at bounding box center [310, 84] width 568 height 30
paste input "493.974.194-"
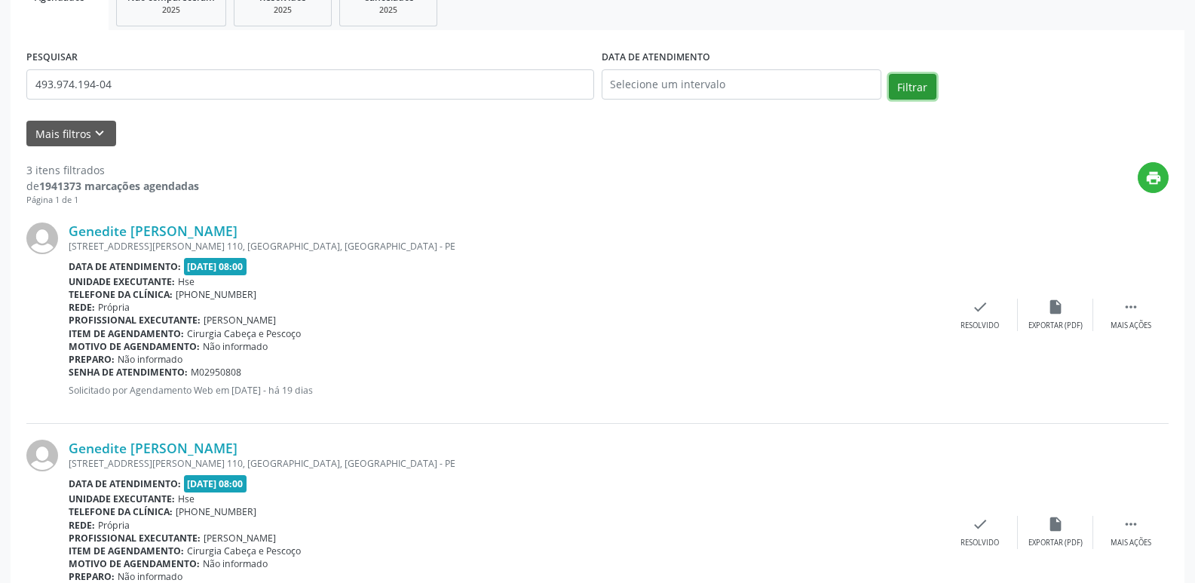
click at [908, 85] on button "Filtrar" at bounding box center [912, 87] width 47 height 26
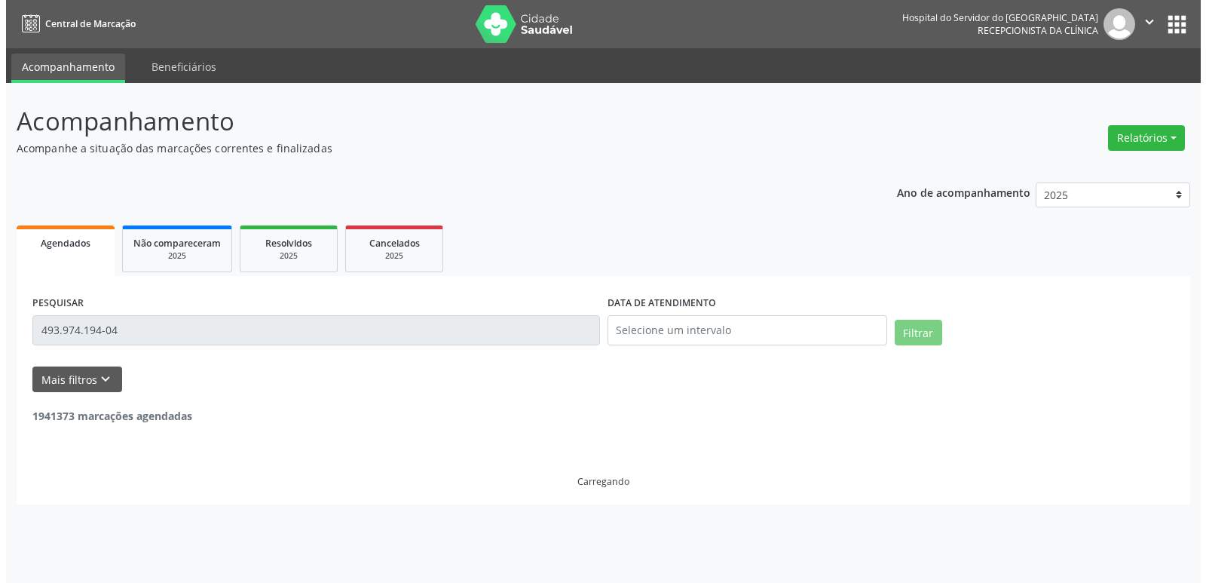
scroll to position [0, 0]
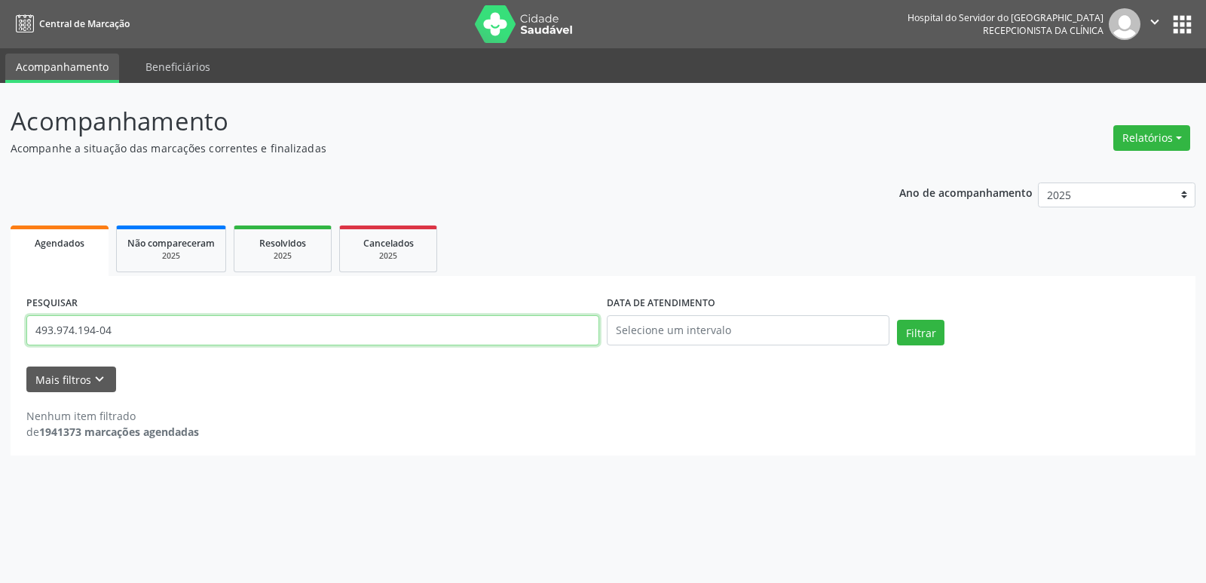
click at [133, 331] on input "493.974.194-04" at bounding box center [312, 330] width 573 height 30
paste input "[PERSON_NAME]"
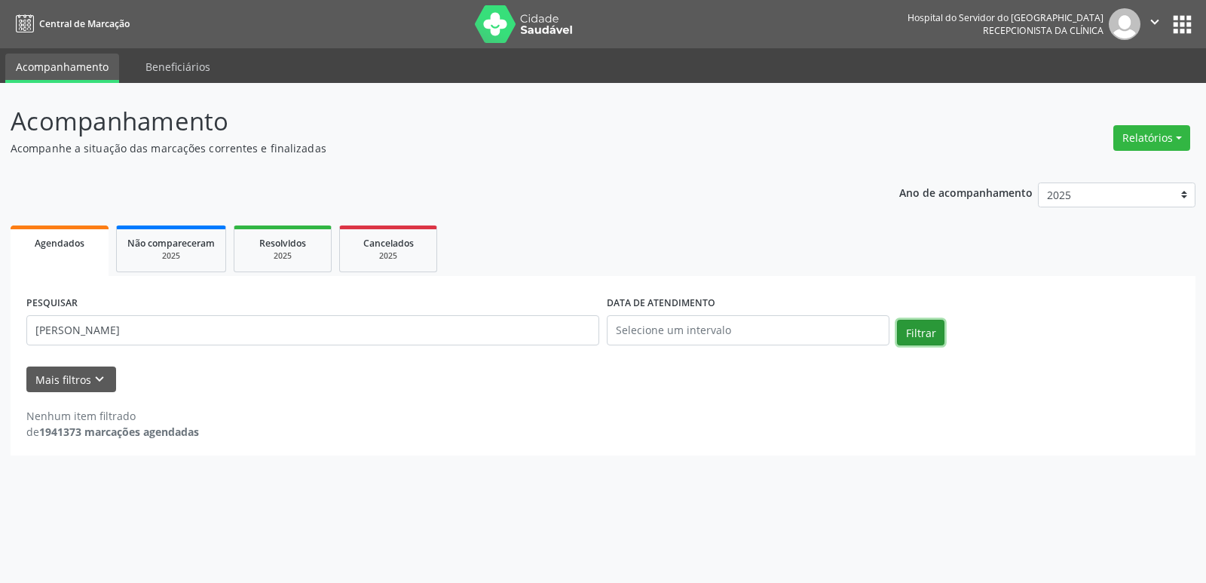
click at [923, 329] on button "Filtrar" at bounding box center [920, 333] width 47 height 26
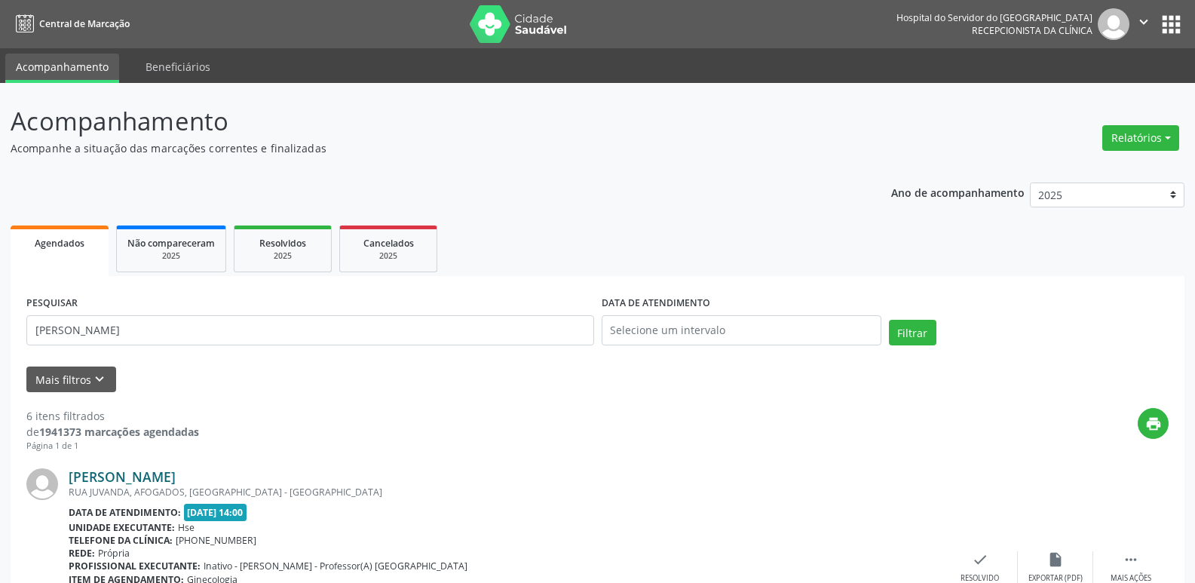
click at [166, 479] on link "[PERSON_NAME]" at bounding box center [122, 476] width 107 height 17
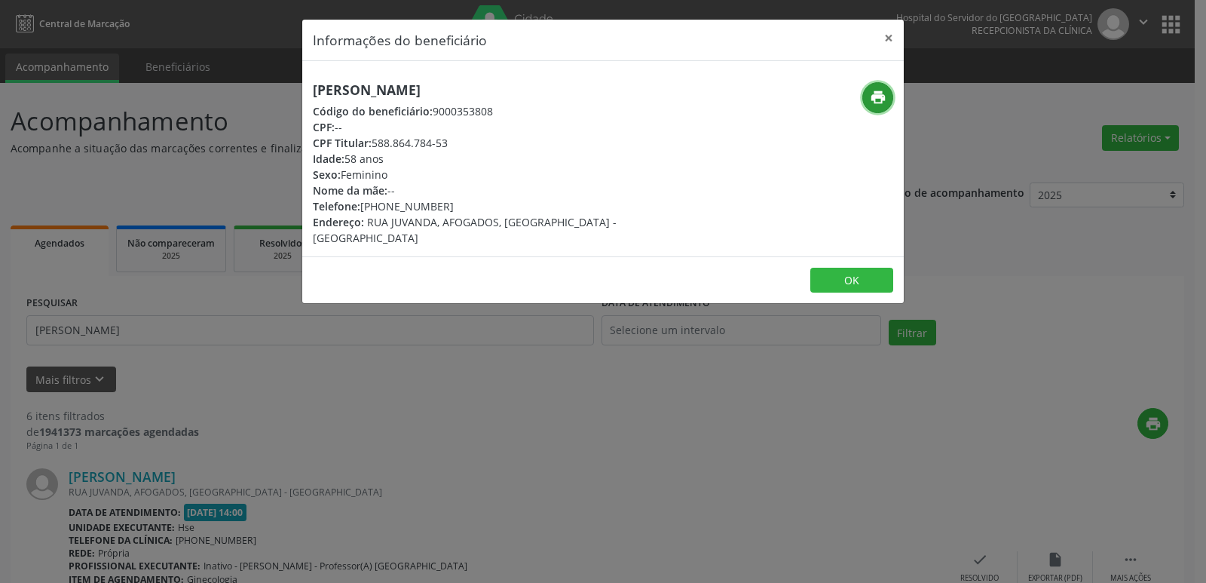
click at [874, 98] on icon "print" at bounding box center [878, 97] width 17 height 17
click at [886, 38] on button "×" at bounding box center [889, 38] width 30 height 37
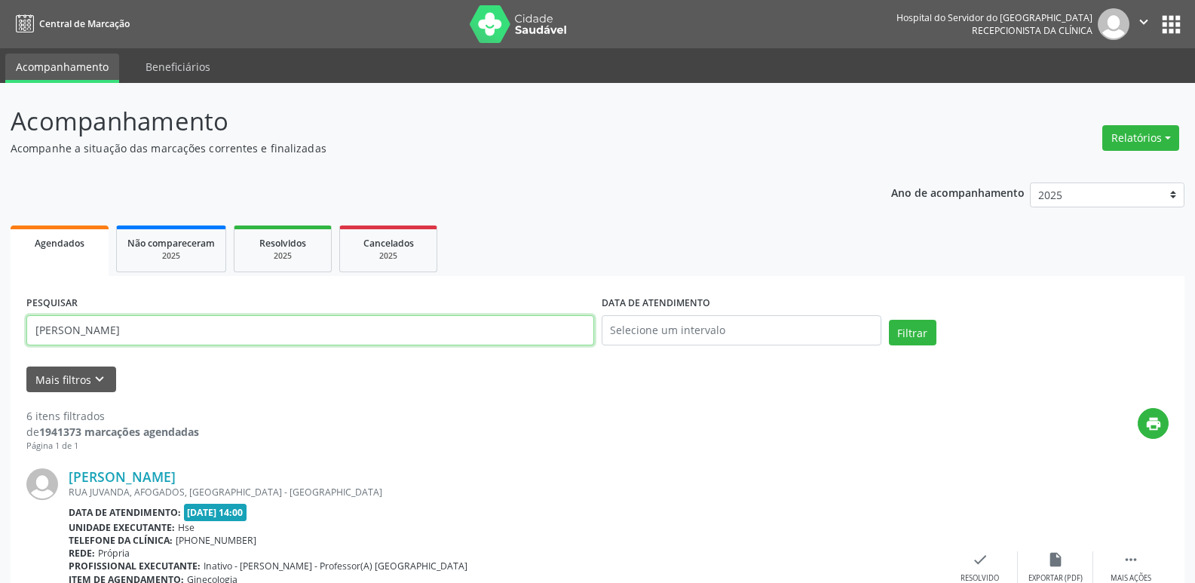
click at [175, 331] on input "[PERSON_NAME]" at bounding box center [310, 330] width 568 height 30
paste input "426.813.594-49"
click at [915, 332] on button "Filtrar" at bounding box center [912, 333] width 47 height 26
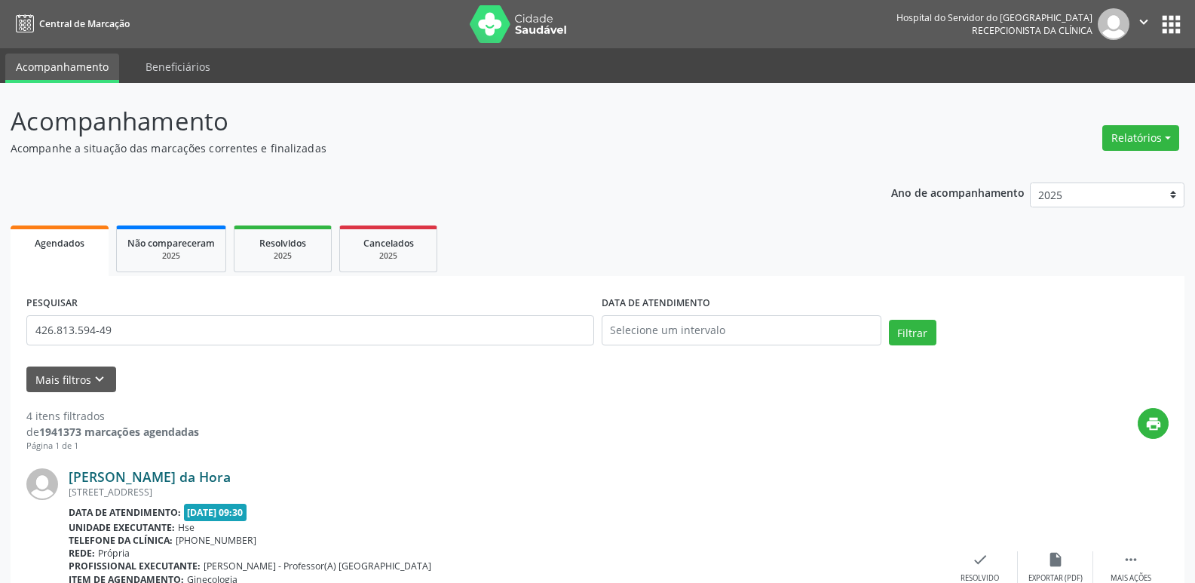
click at [119, 475] on link "[PERSON_NAME] da Hora" at bounding box center [150, 476] width 162 height 17
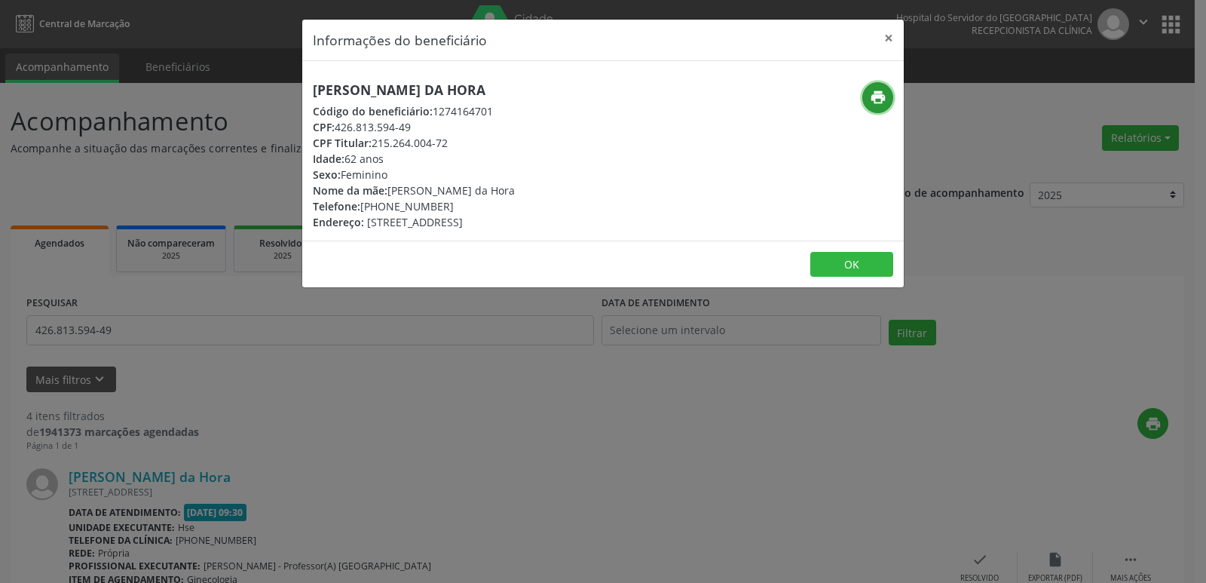
click at [878, 100] on icon "print" at bounding box center [878, 97] width 17 height 17
click at [890, 35] on button "×" at bounding box center [889, 38] width 30 height 37
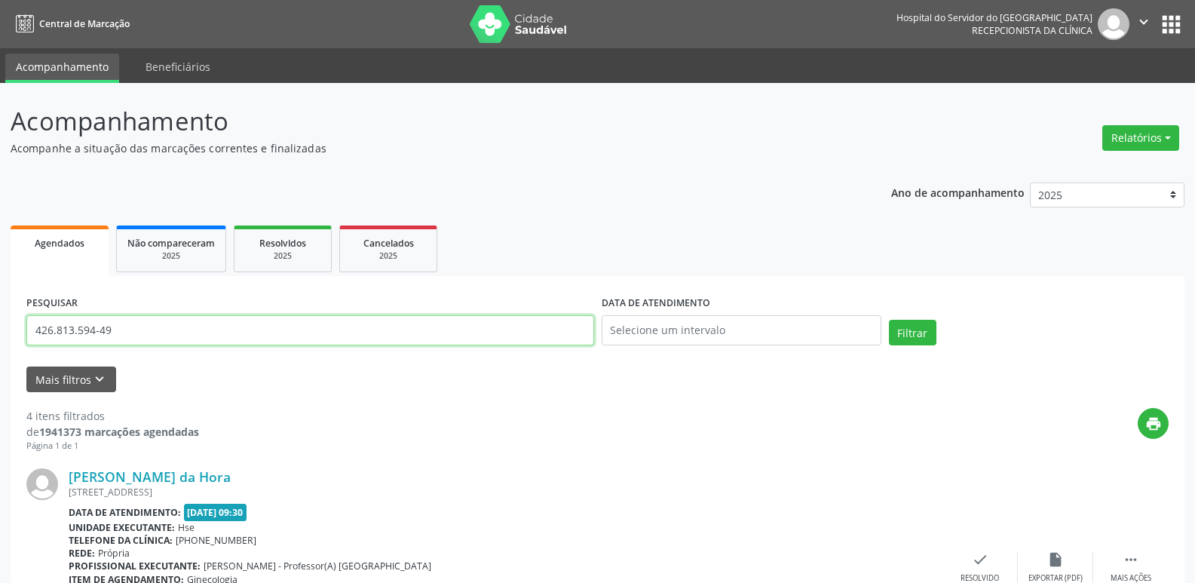
click at [114, 323] on input "426.813.594-49" at bounding box center [310, 330] width 568 height 30
paste input "060.488.424-90"
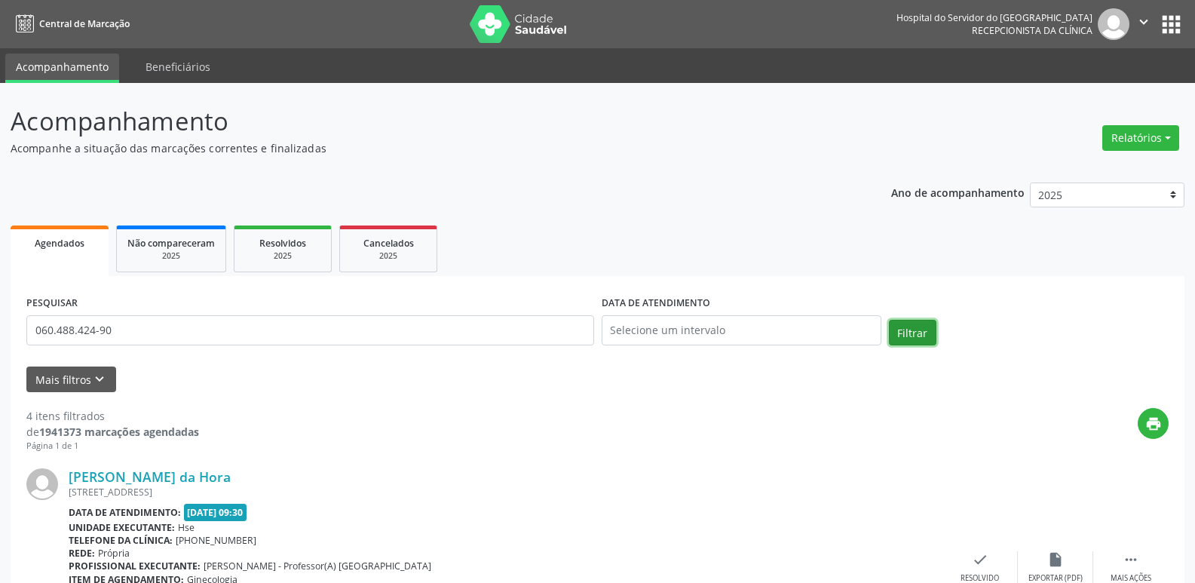
click at [916, 337] on button "Filtrar" at bounding box center [912, 333] width 47 height 26
click at [176, 479] on link "[PERSON_NAME]" at bounding box center [122, 476] width 107 height 17
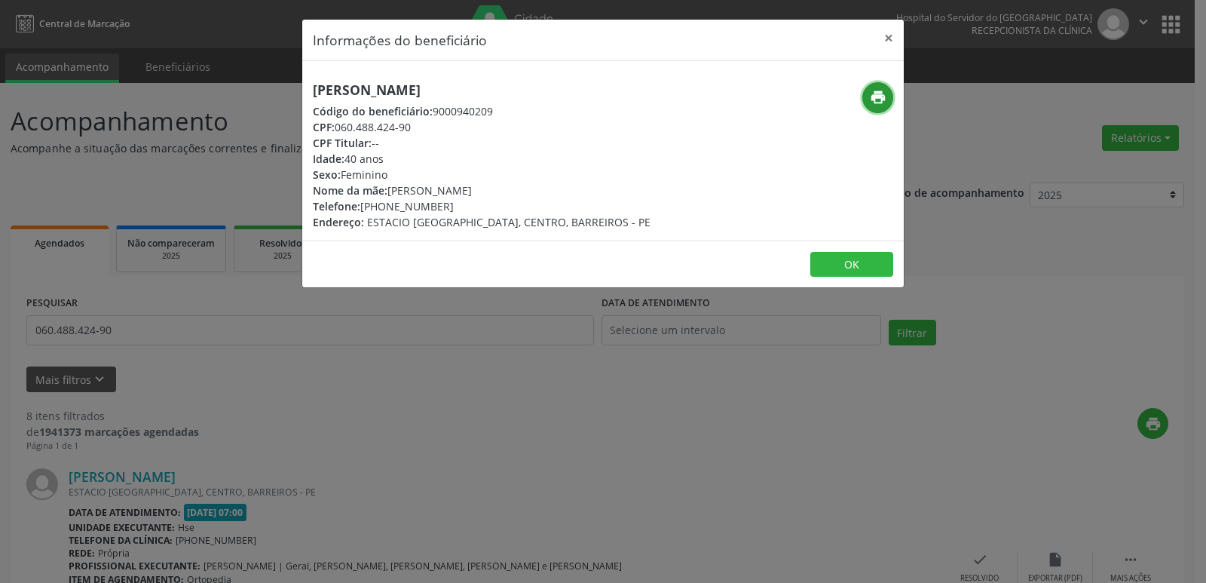
click at [877, 96] on icon "print" at bounding box center [878, 97] width 17 height 17
click at [888, 35] on button "×" at bounding box center [889, 38] width 30 height 37
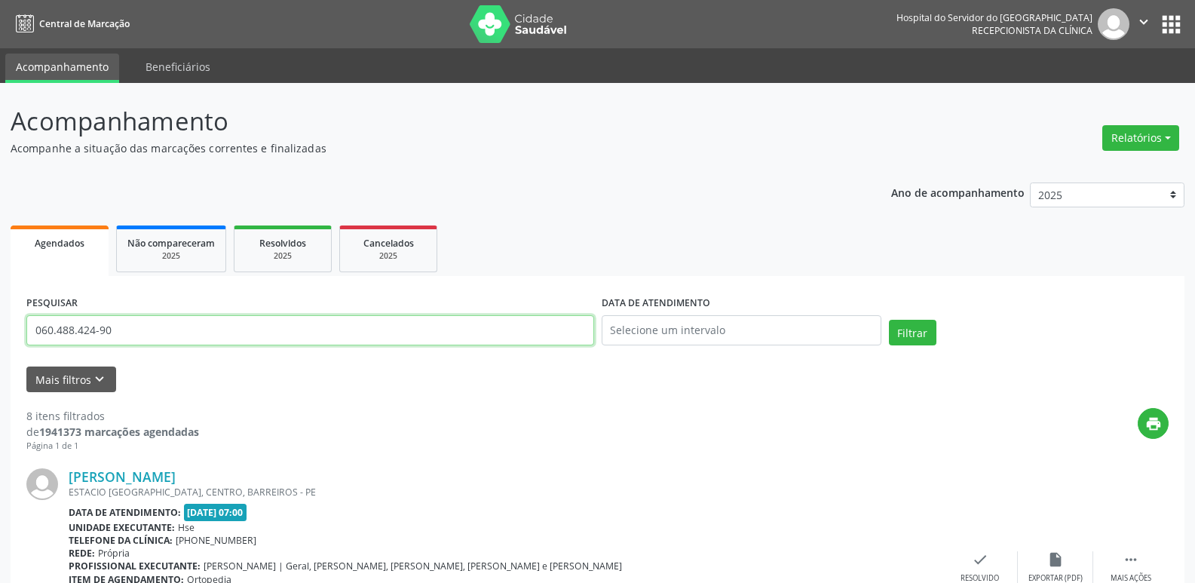
click at [137, 330] on input "060.488.424-90" at bounding box center [310, 330] width 568 height 30
paste input "103.092.764-1"
click at [915, 330] on button "Filtrar" at bounding box center [912, 333] width 47 height 26
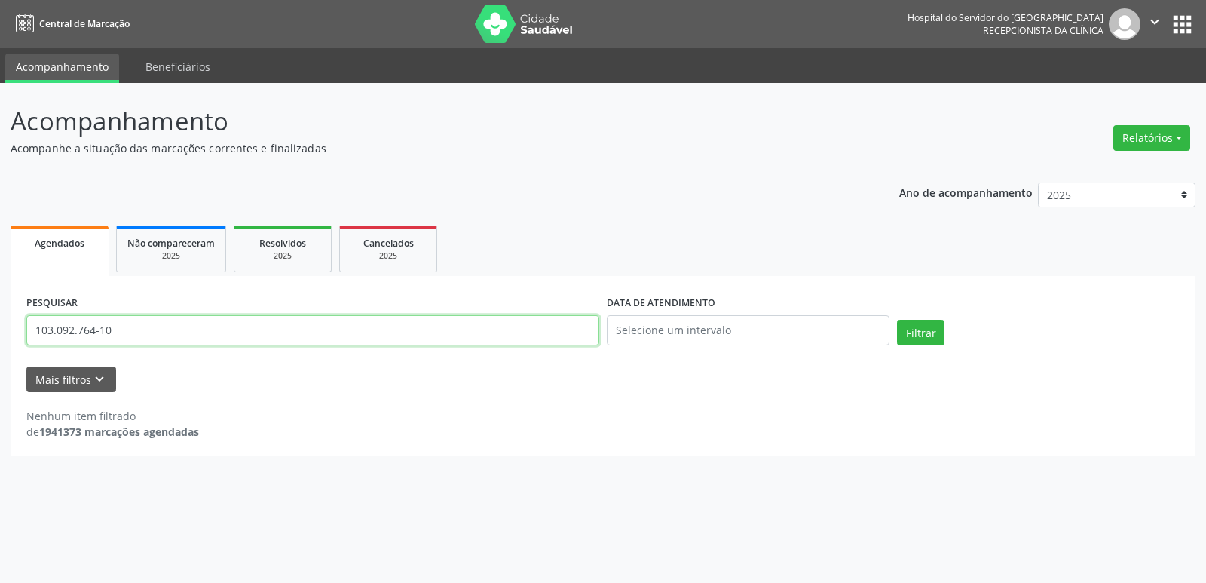
click at [140, 335] on input "103.092.764-10" at bounding box center [312, 330] width 573 height 30
paste input "[PERSON_NAME] DE [PERSON_NAME]"
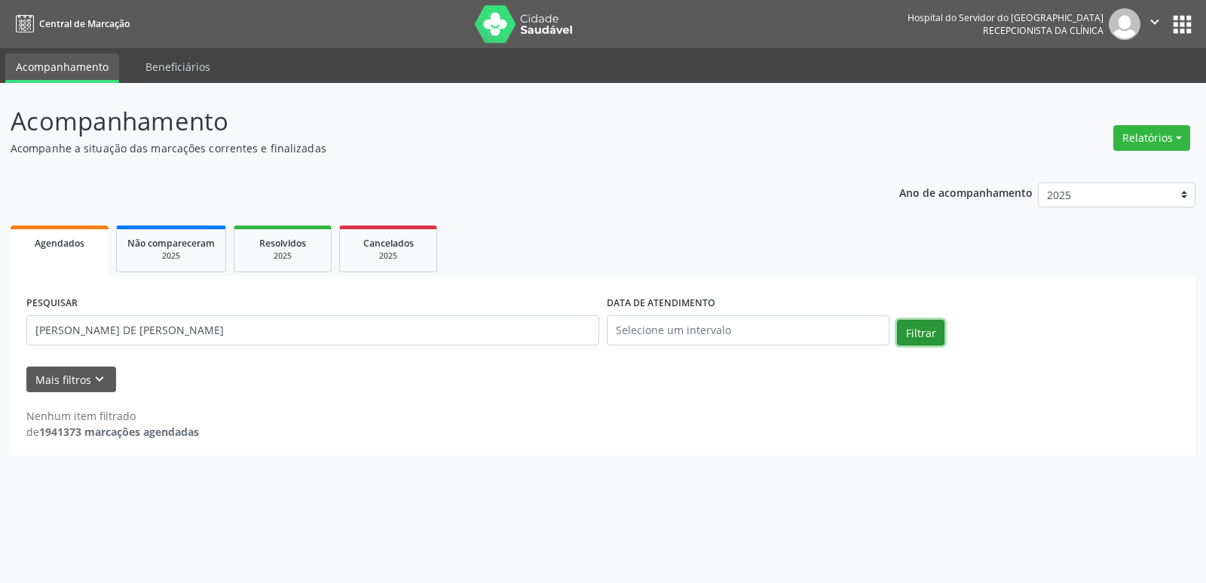
click at [935, 333] on button "Filtrar" at bounding box center [920, 333] width 47 height 26
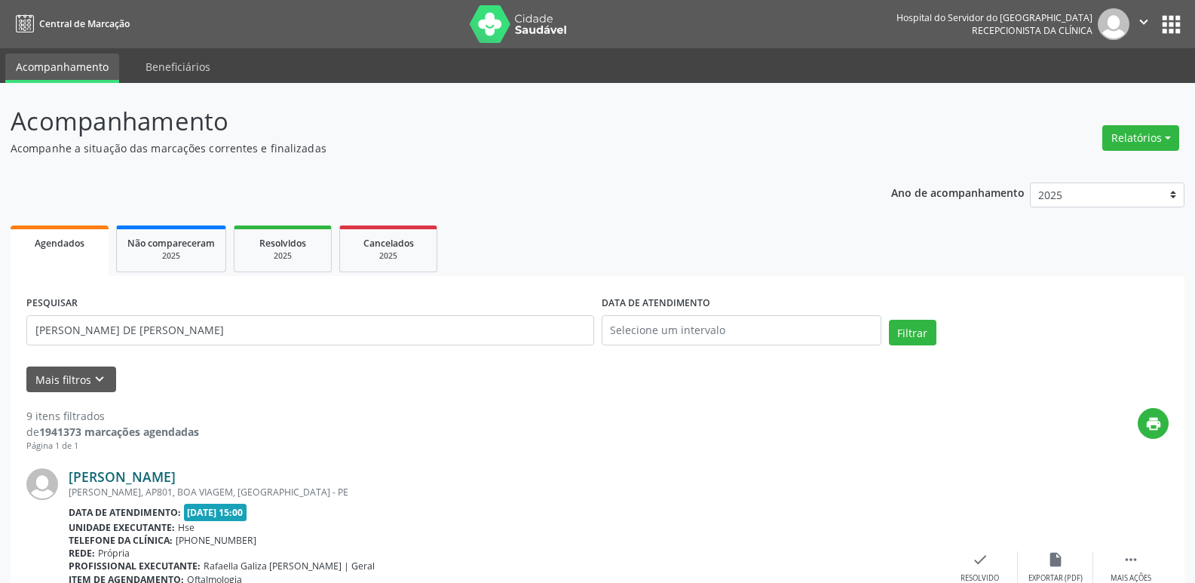
click at [176, 479] on link "[PERSON_NAME]" at bounding box center [122, 476] width 107 height 17
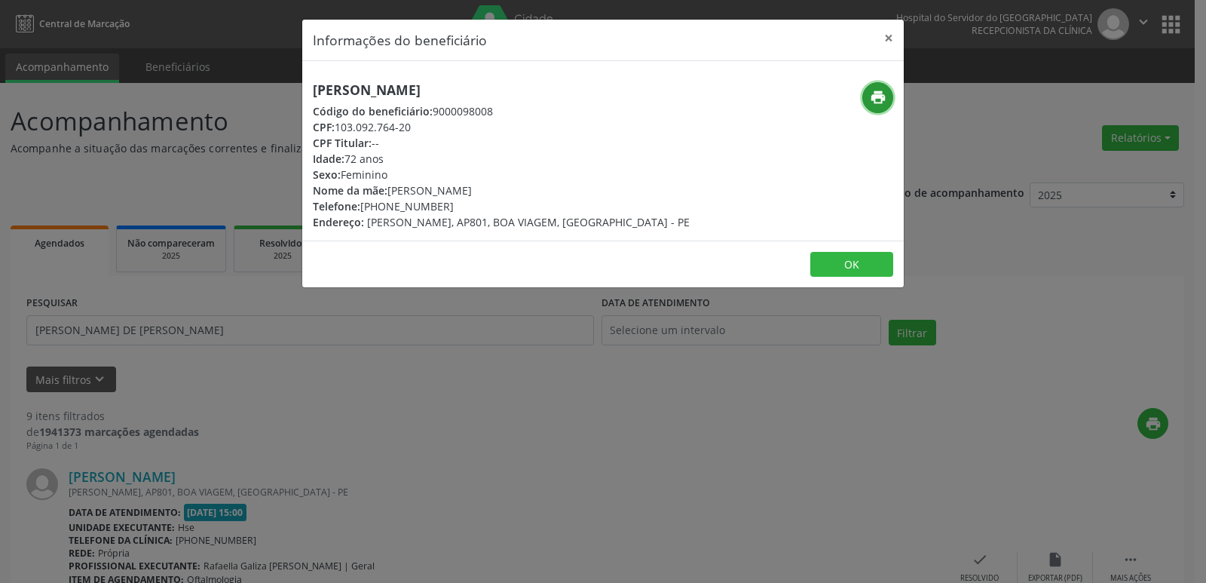
click at [872, 93] on icon "print" at bounding box center [878, 97] width 17 height 17
click at [888, 33] on button "×" at bounding box center [889, 38] width 30 height 37
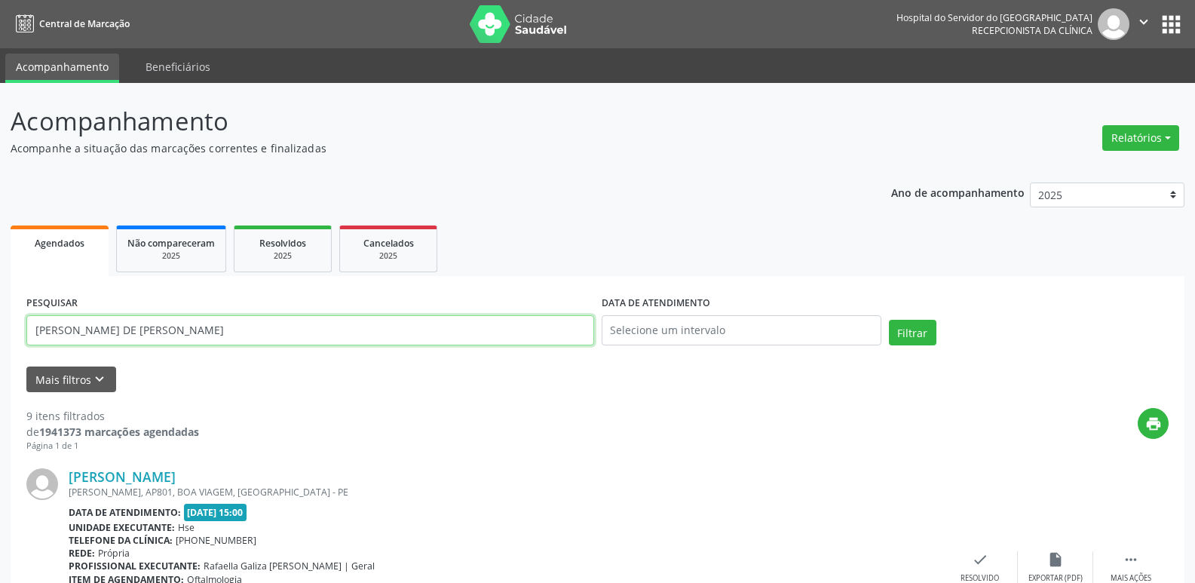
click at [250, 333] on input "[PERSON_NAME] DE [PERSON_NAME]" at bounding box center [310, 330] width 568 height 30
paste input "693.402.004-37"
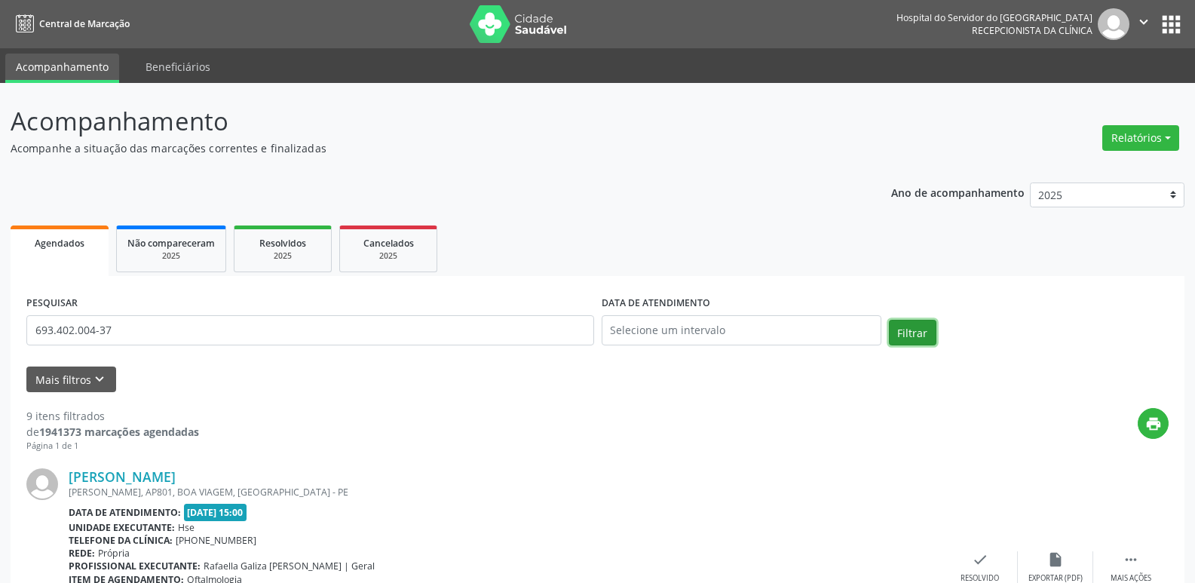
click at [906, 335] on button "Filtrar" at bounding box center [912, 333] width 47 height 26
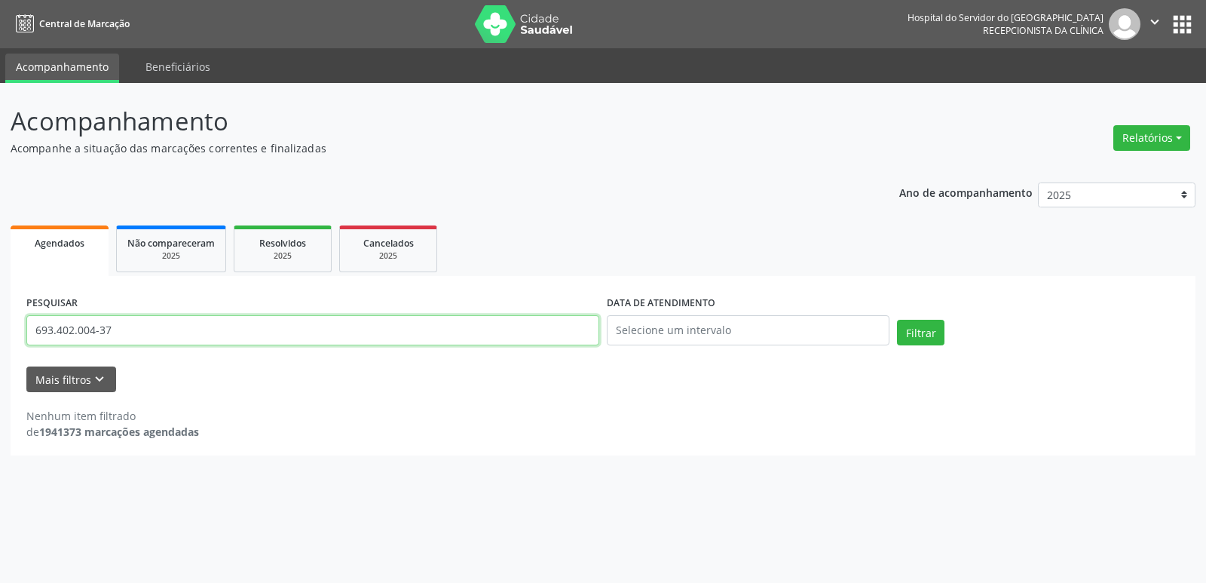
click at [142, 334] on input "693.402.004-37" at bounding box center [312, 330] width 573 height 30
paste input "[PERSON_NAME]"
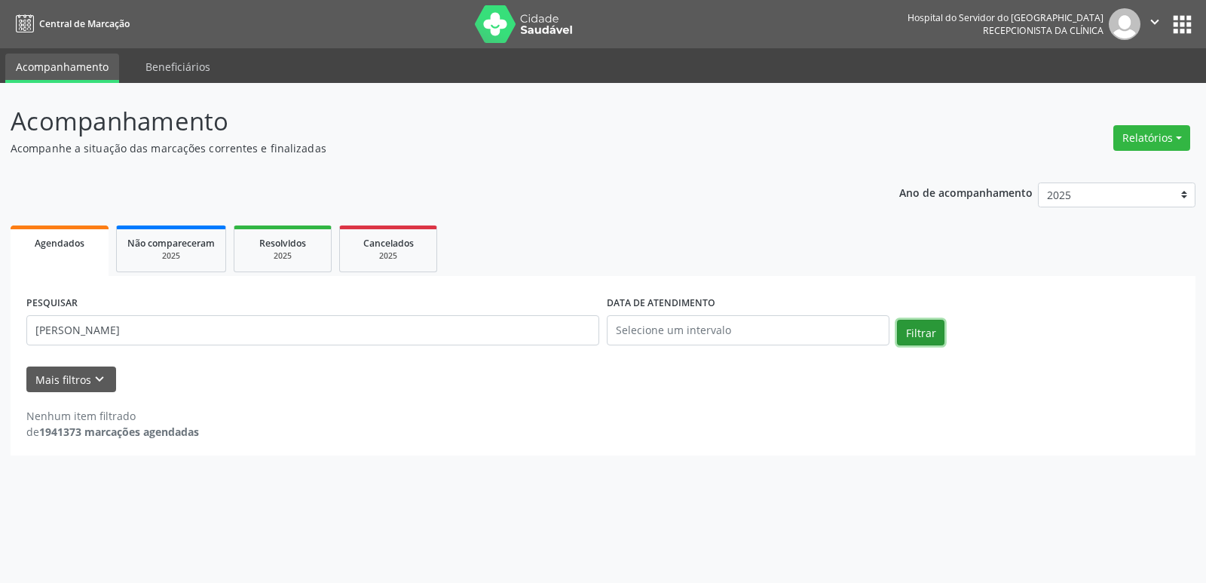
click at [905, 327] on button "Filtrar" at bounding box center [920, 333] width 47 height 26
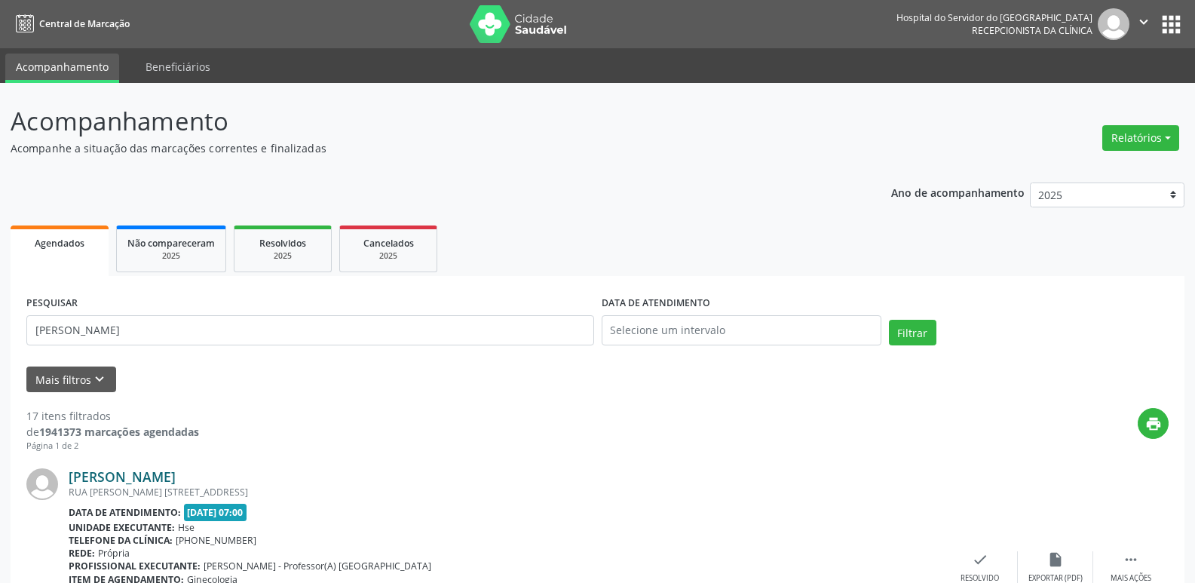
click at [176, 475] on link "[PERSON_NAME]" at bounding box center [122, 476] width 107 height 17
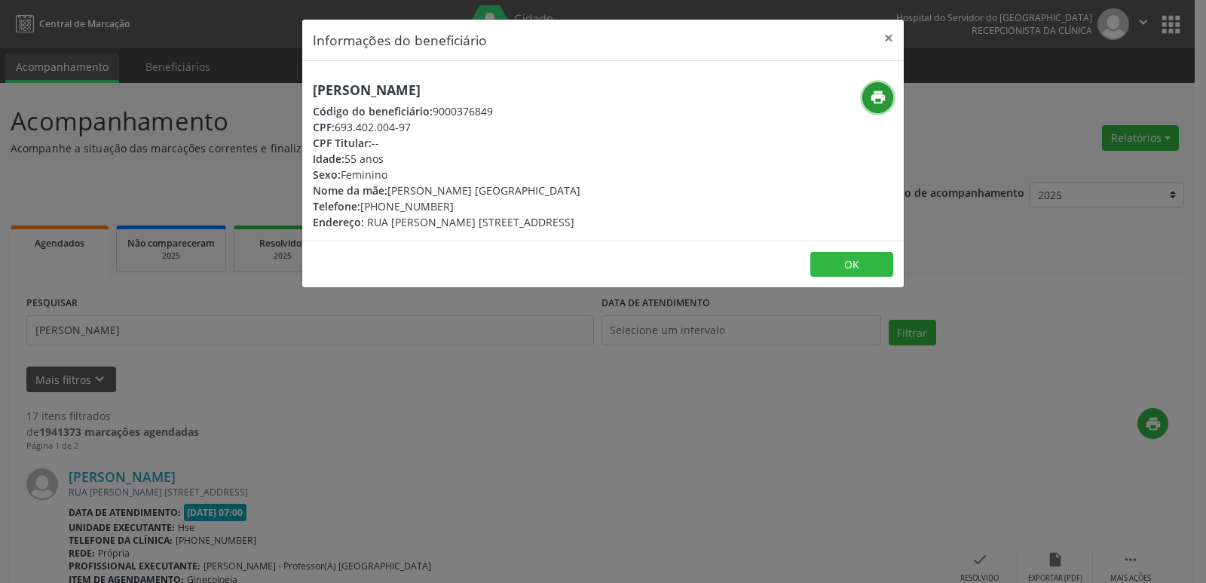
click at [880, 96] on icon "print" at bounding box center [878, 97] width 17 height 17
click at [888, 34] on button "×" at bounding box center [889, 38] width 30 height 37
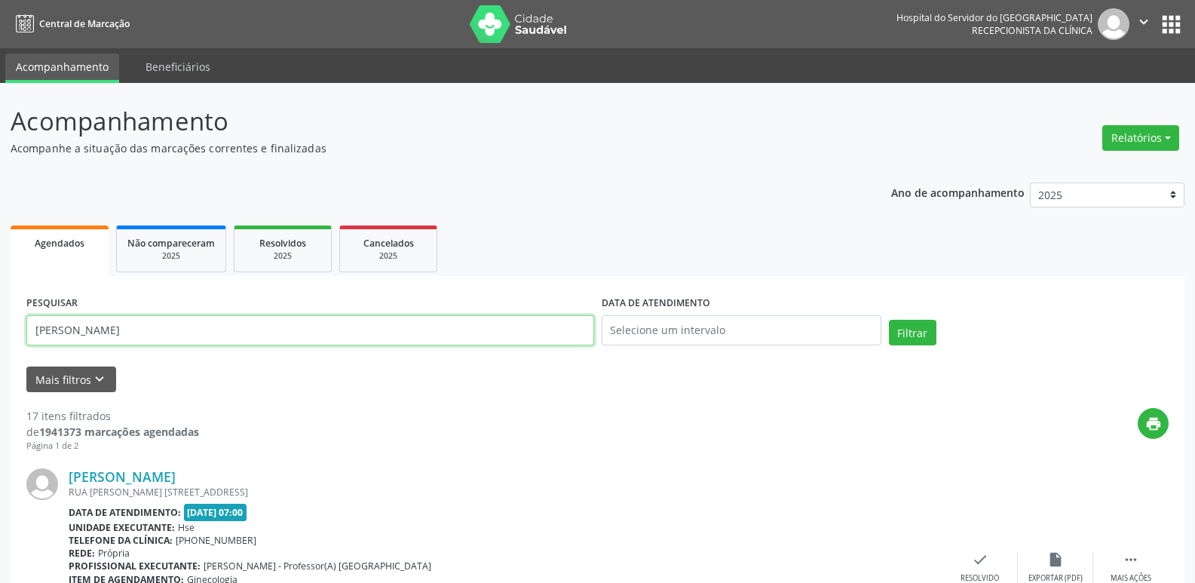
click at [183, 332] on input "[PERSON_NAME]" at bounding box center [310, 330] width 568 height 30
paste input "273.073.284-53"
type input "273.073.284-53"
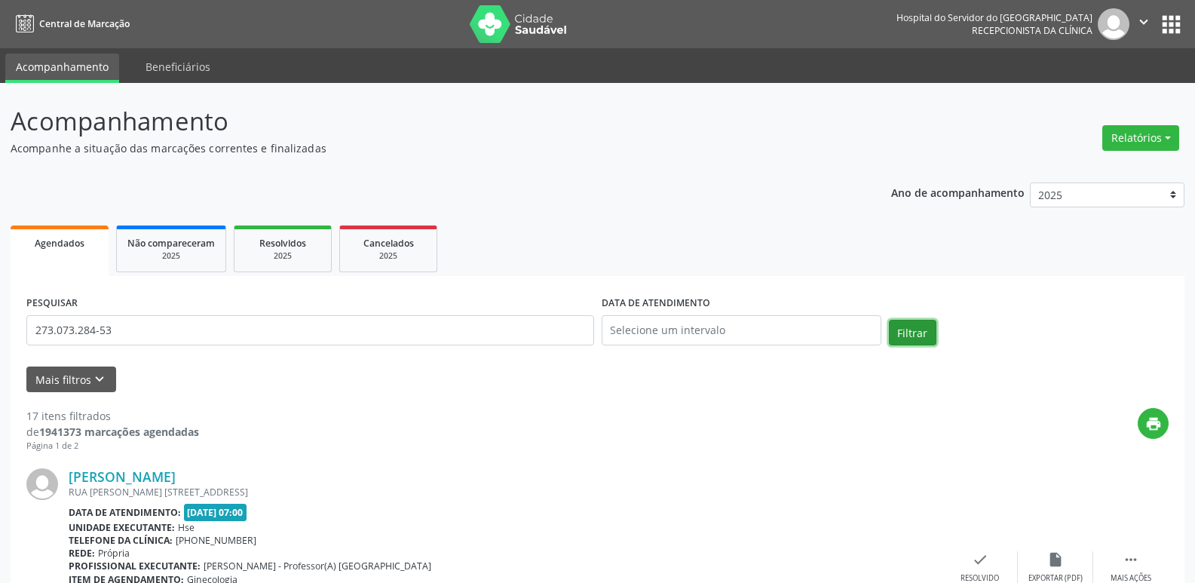
click at [910, 332] on button "Filtrar" at bounding box center [912, 333] width 47 height 26
click at [176, 480] on link "[PERSON_NAME]" at bounding box center [122, 476] width 107 height 17
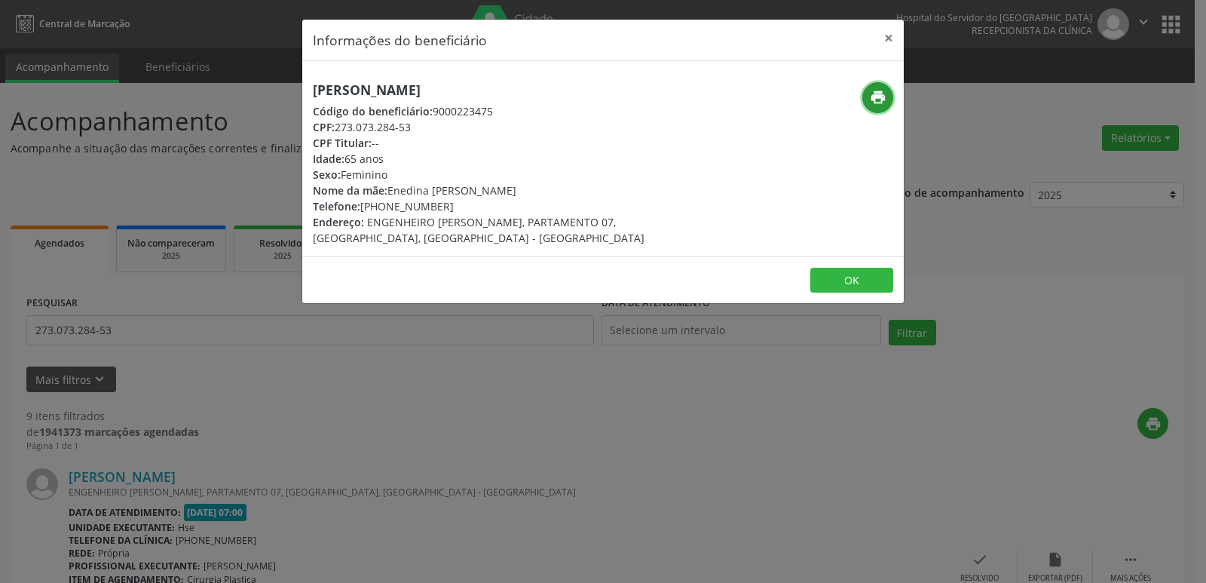
click at [877, 101] on icon "print" at bounding box center [878, 97] width 17 height 17
